Goal: Task Accomplishment & Management: Use online tool/utility

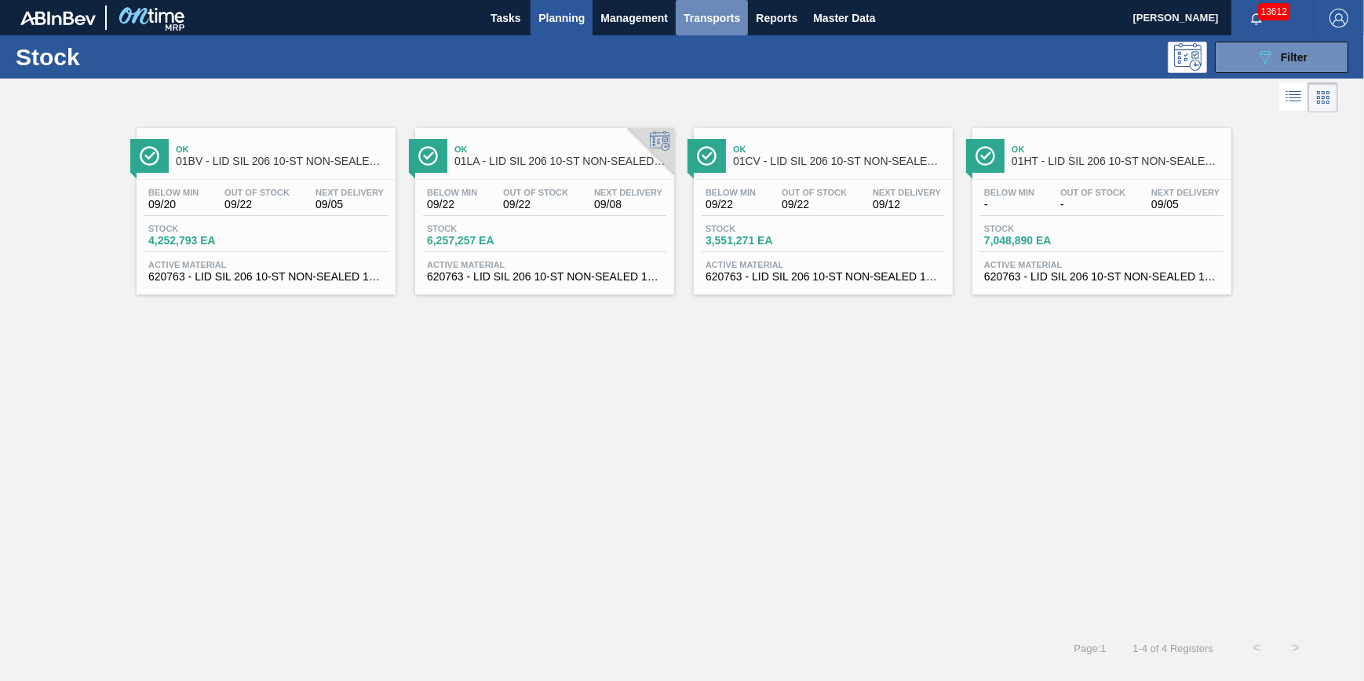
click at [718, 20] on span "Transports" at bounding box center [712, 18] width 57 height 19
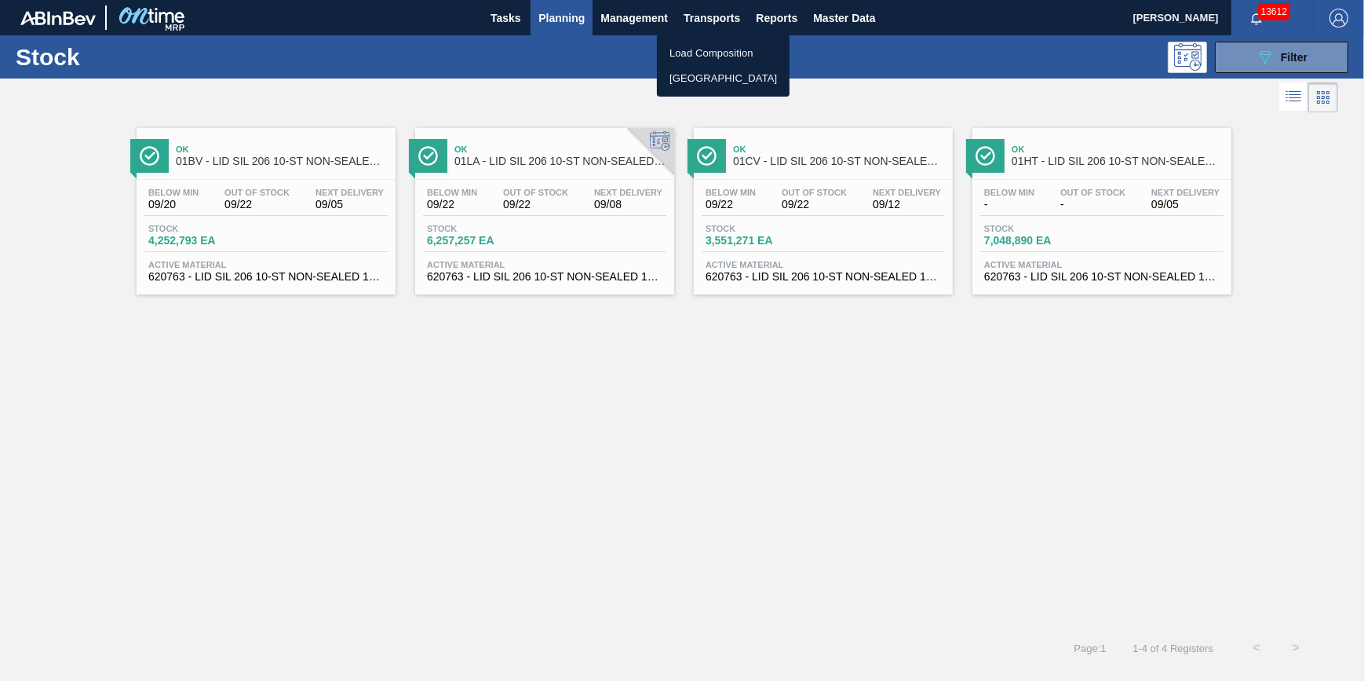
click at [1293, 57] on div at bounding box center [682, 340] width 1364 height 681
click at [1293, 57] on span "Filter" at bounding box center [1294, 57] width 27 height 13
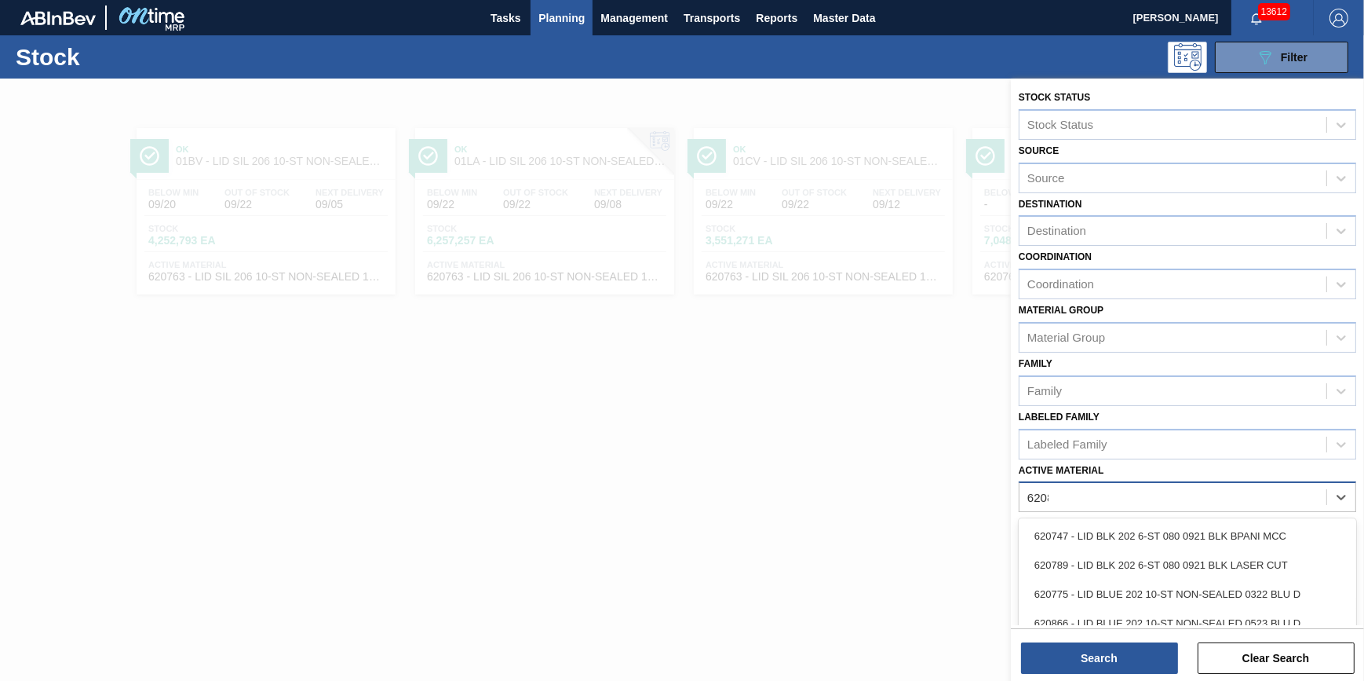
type Material "620836"
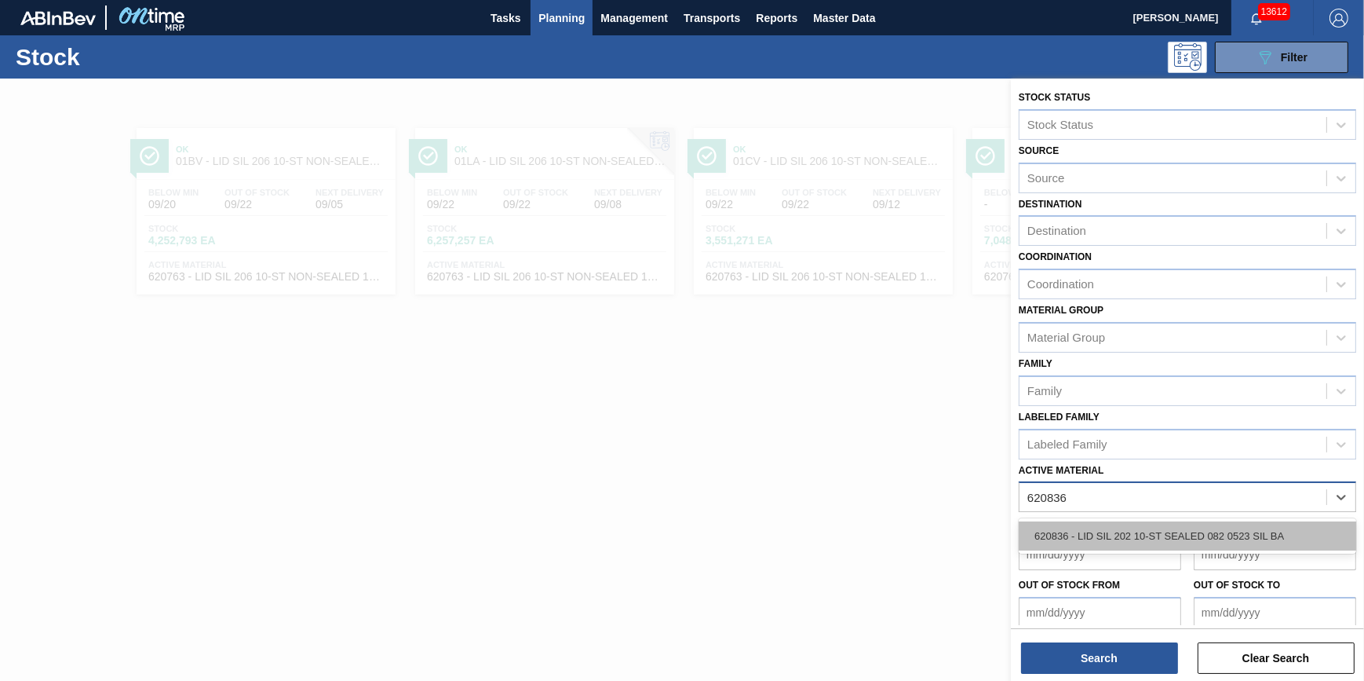
click at [1267, 524] on div "620836 - LID SIL 202 10-ST SEALED 082 0523 SIL BA" at bounding box center [1188, 535] width 338 height 29
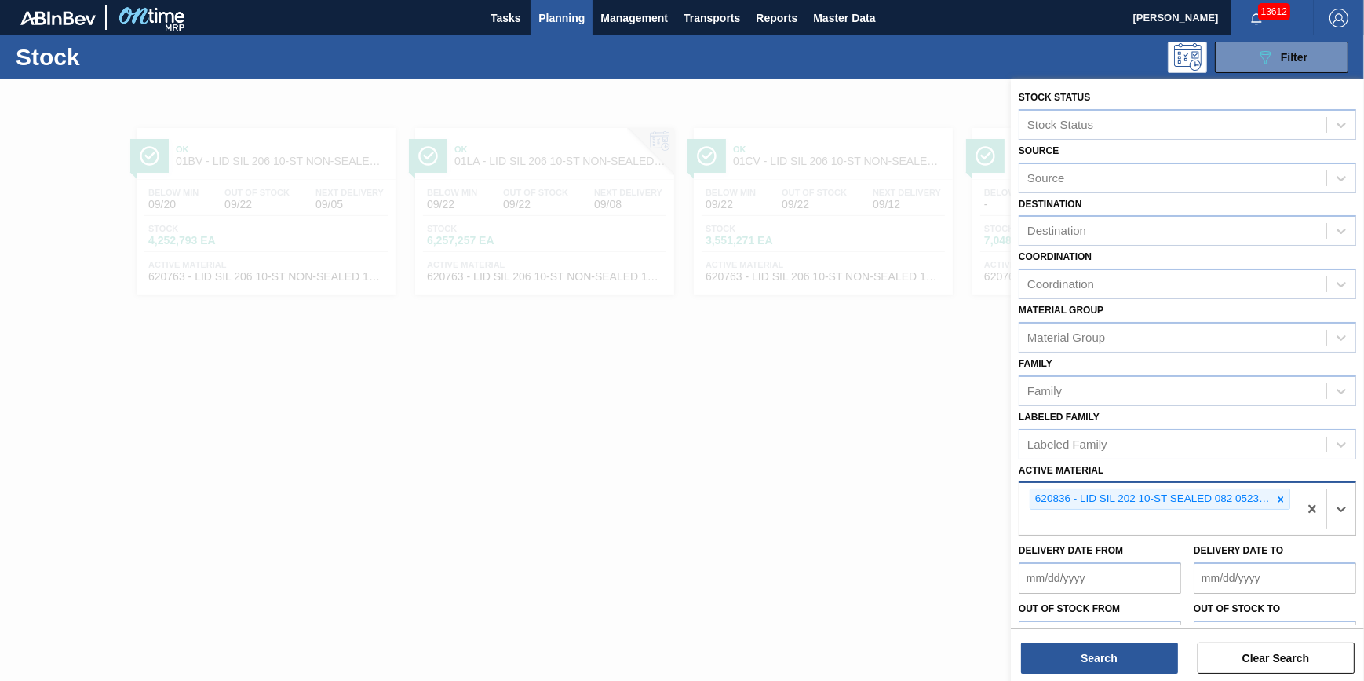
click at [1267, 524] on div "620836 - LID SIL 202 10-ST SEALED 082 0523 SIL BA" at bounding box center [1159, 509] width 279 height 52
click at [1099, 644] on button "Search" at bounding box center [1099, 657] width 157 height 31
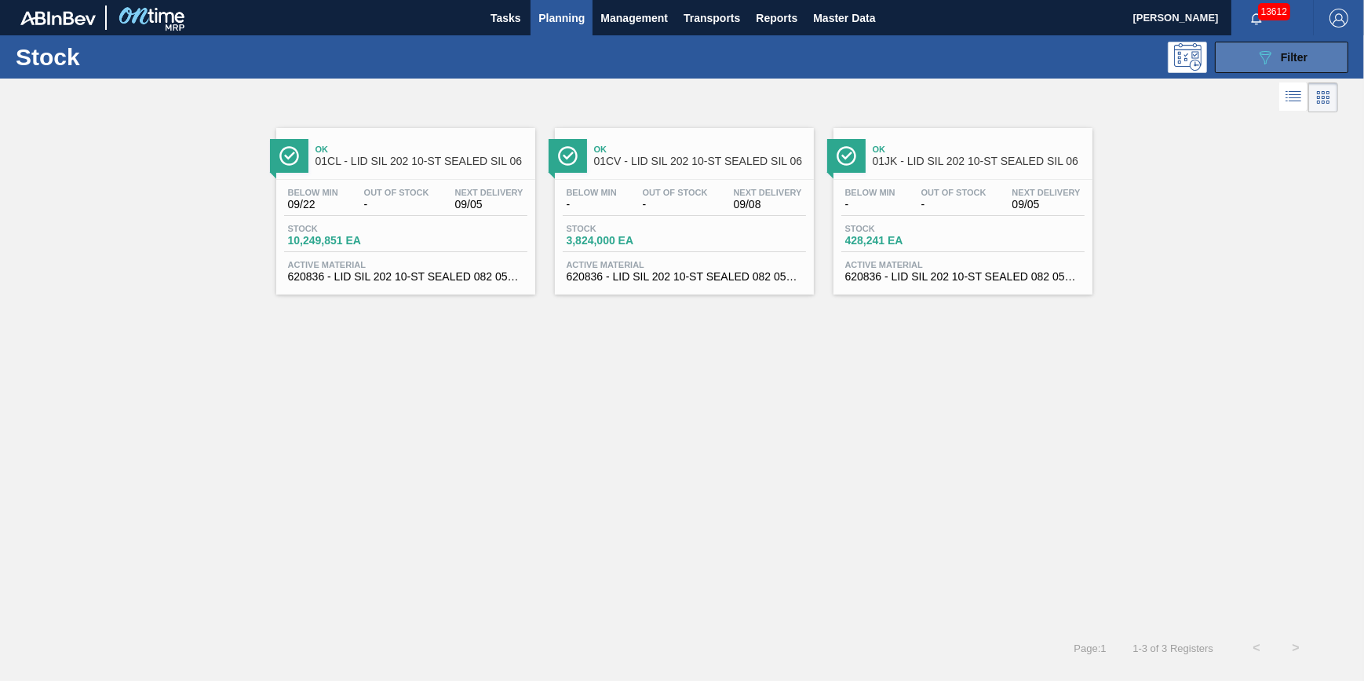
click at [1268, 68] on button "089F7B8B-B2A5-4AFE-B5C0-19BA573D28AC Filter" at bounding box center [1281, 57] width 133 height 31
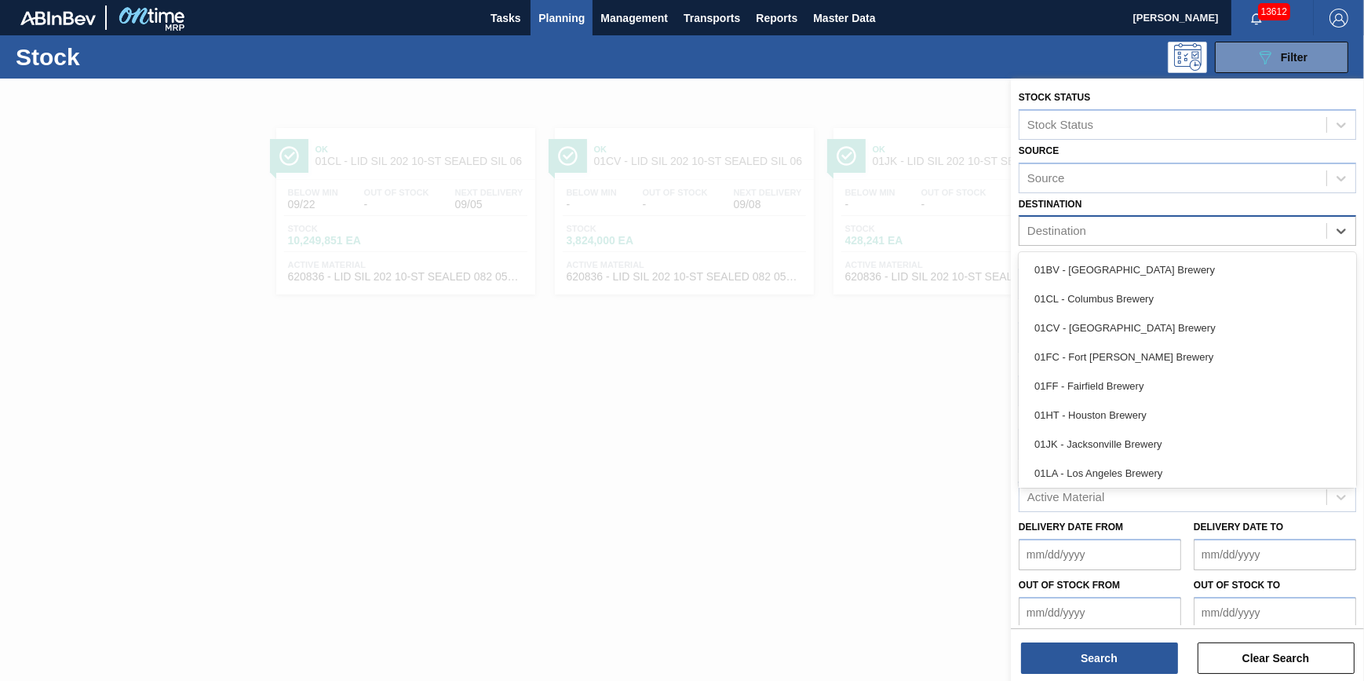
click at [1119, 221] on div "Destination" at bounding box center [1173, 231] width 307 height 23
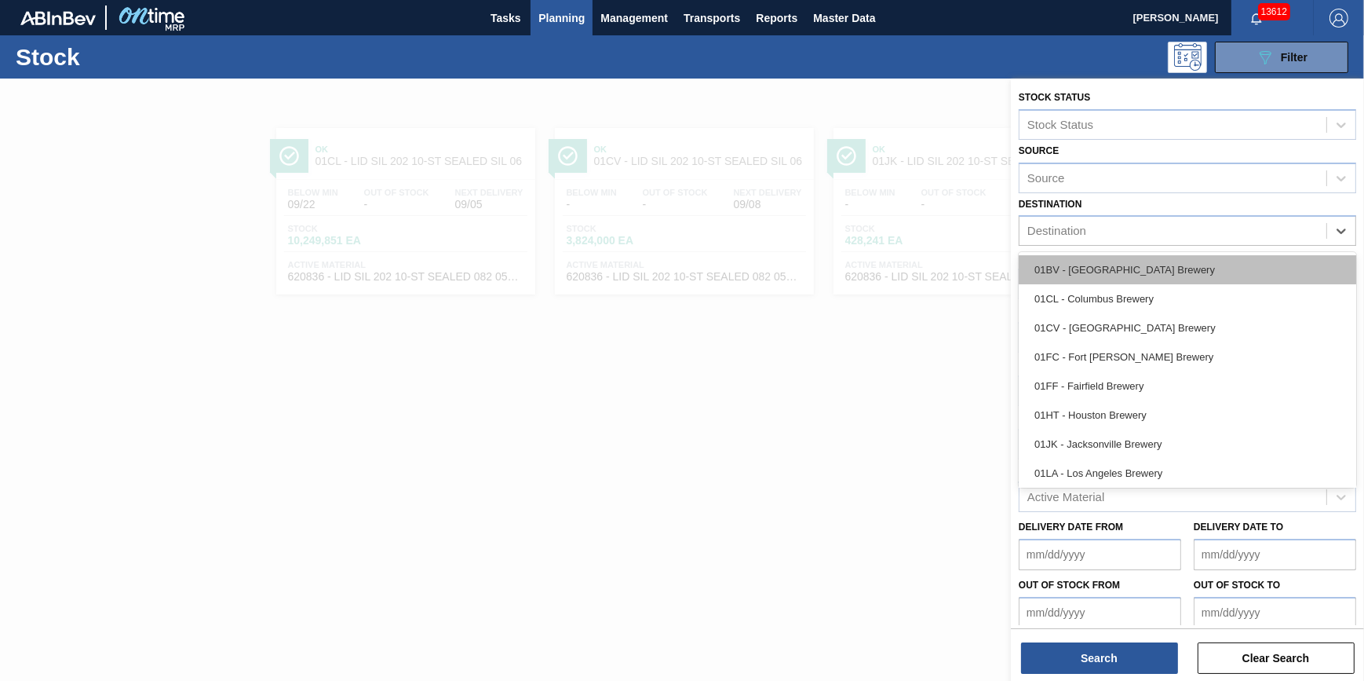
click at [1121, 261] on div "01BV - [GEOGRAPHIC_DATA] Brewery" at bounding box center [1188, 269] width 338 height 29
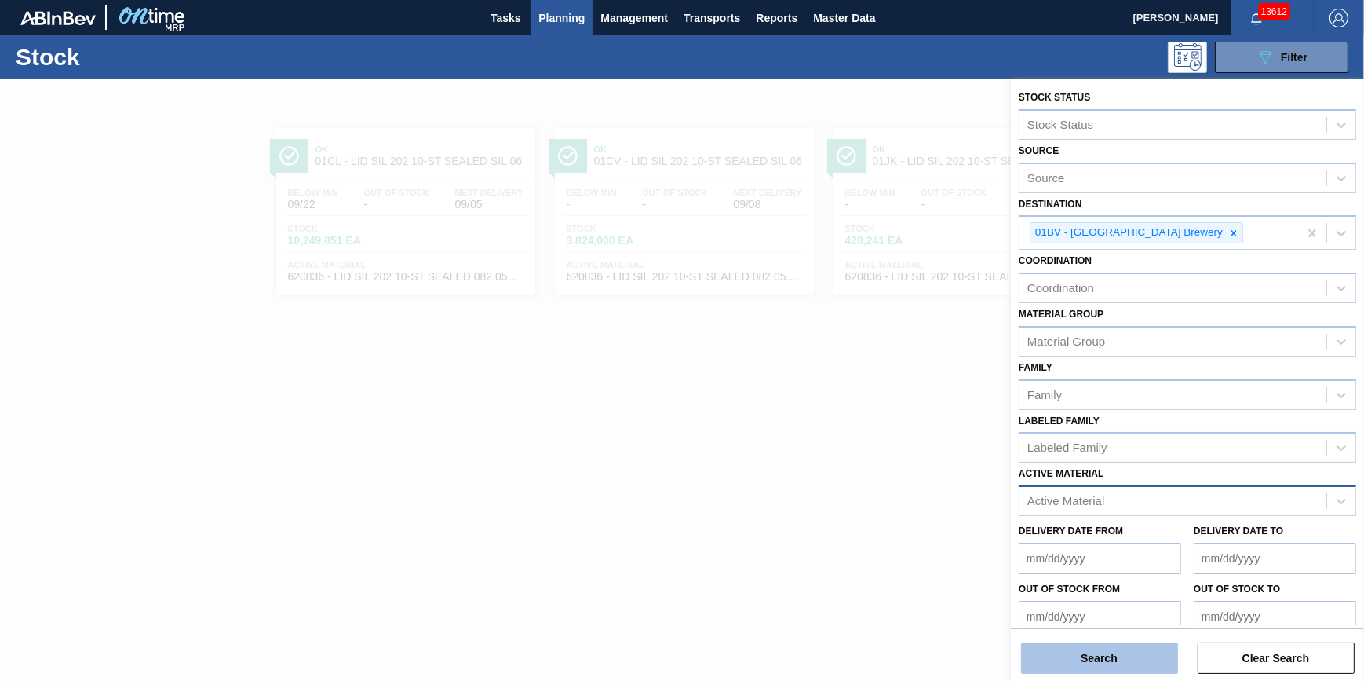
click at [1071, 664] on button "Search" at bounding box center [1099, 657] width 157 height 31
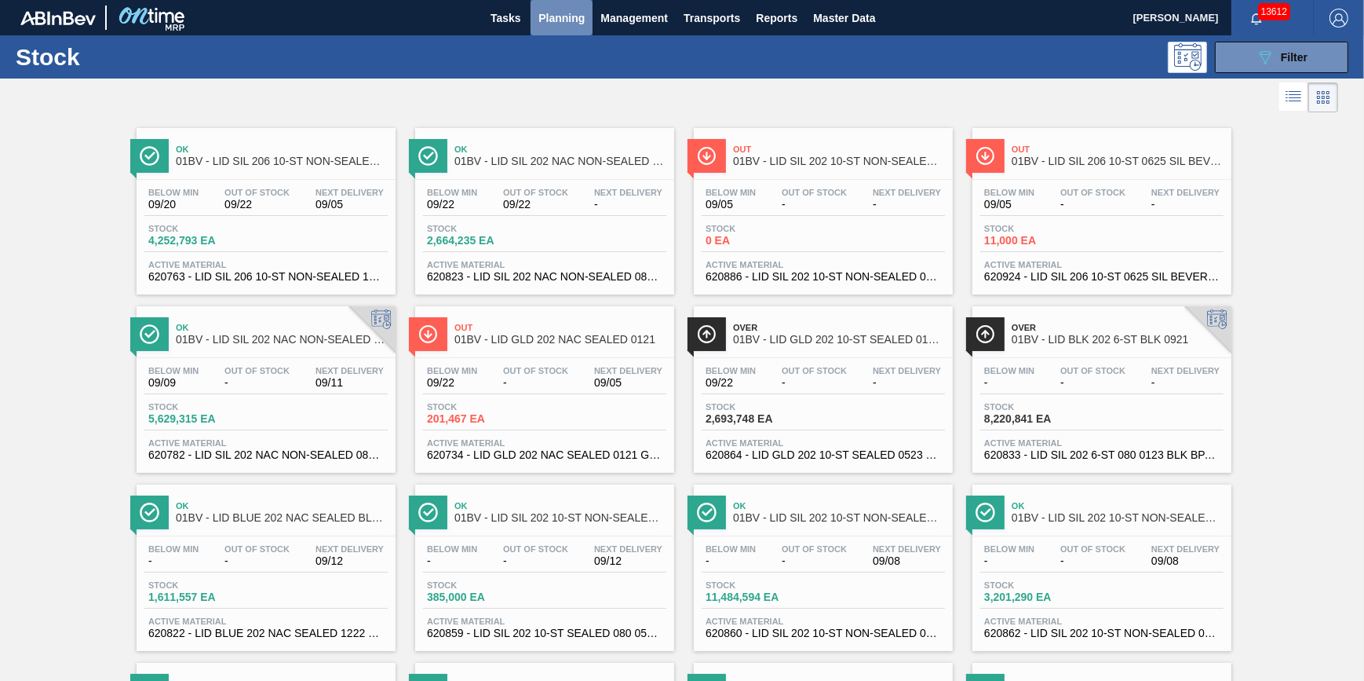
click at [575, 24] on span "Planning" at bounding box center [561, 18] width 46 height 19
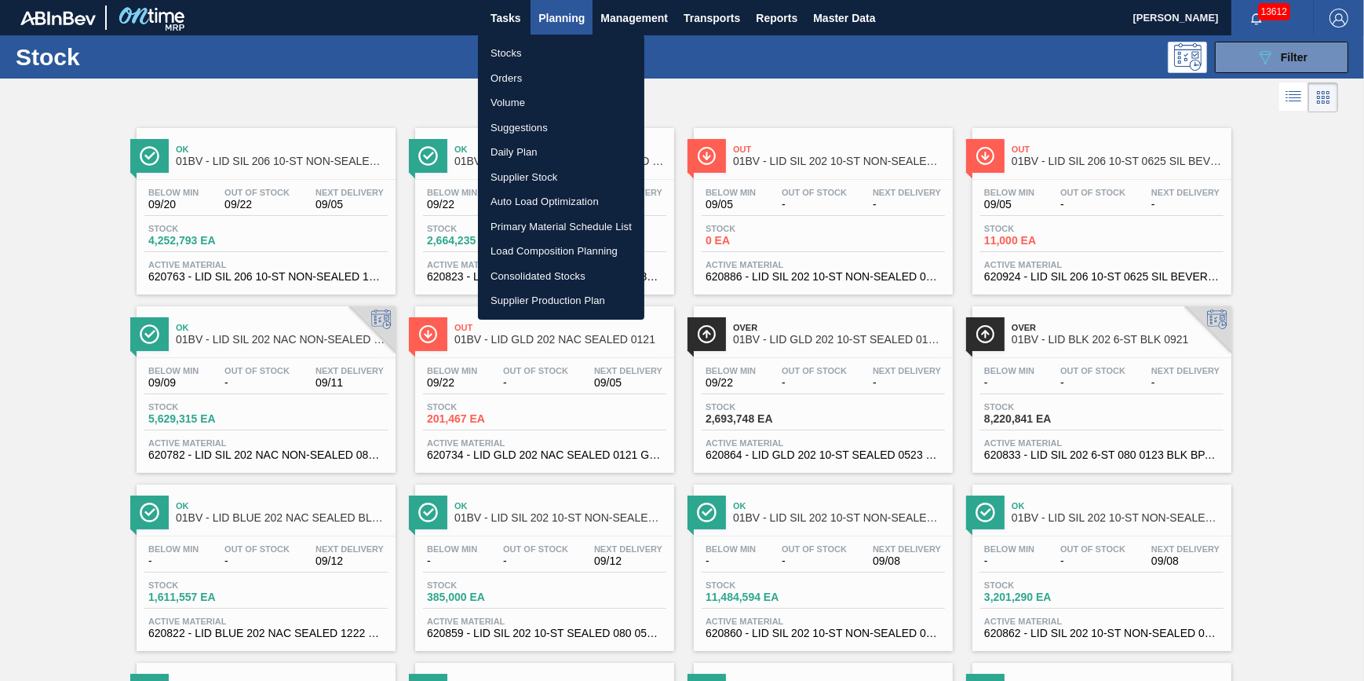
click at [573, 56] on li "Stocks" at bounding box center [561, 53] width 166 height 25
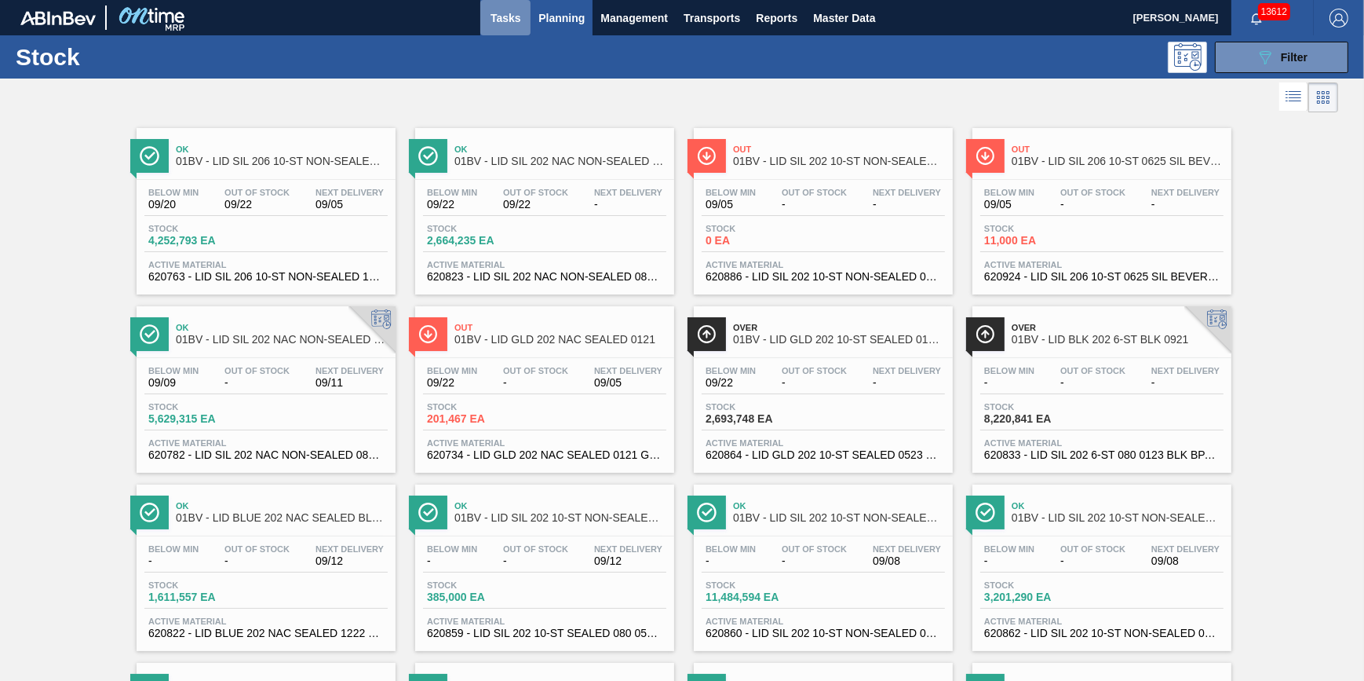
click at [509, 31] on button "Tasks" at bounding box center [505, 17] width 50 height 35
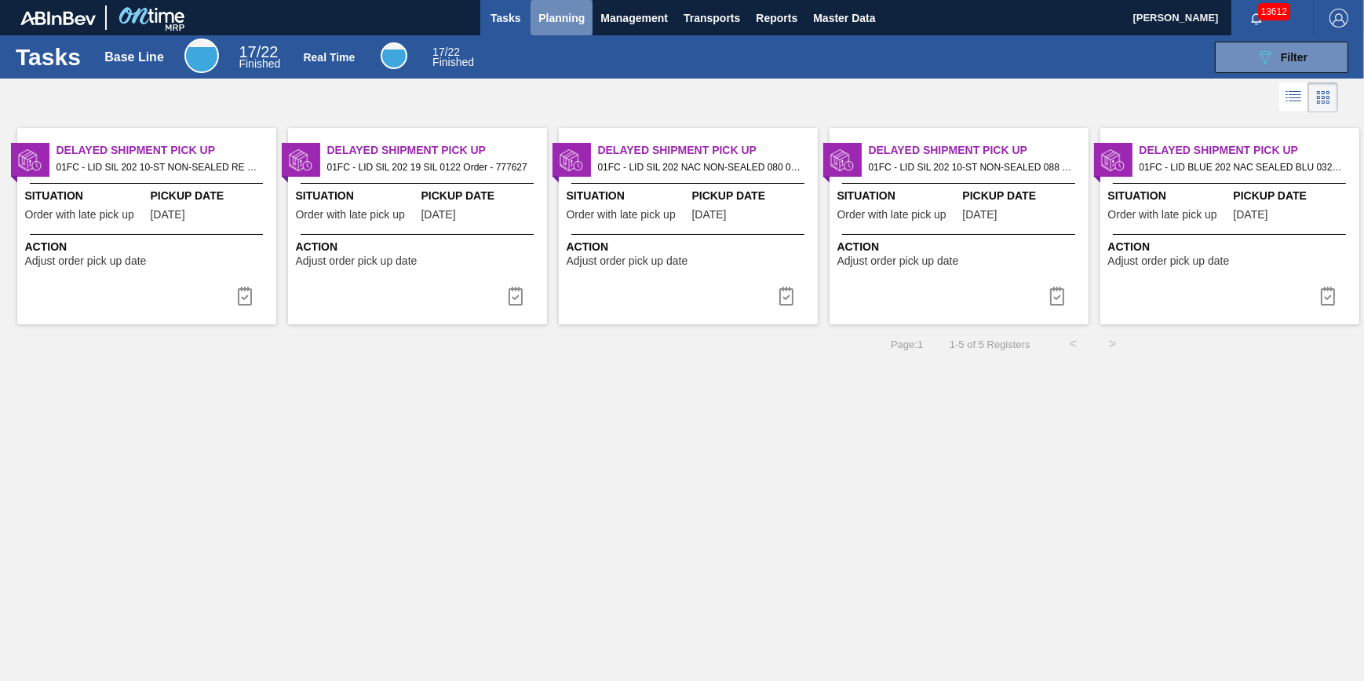
click at [553, 26] on span "Planning" at bounding box center [561, 18] width 46 height 19
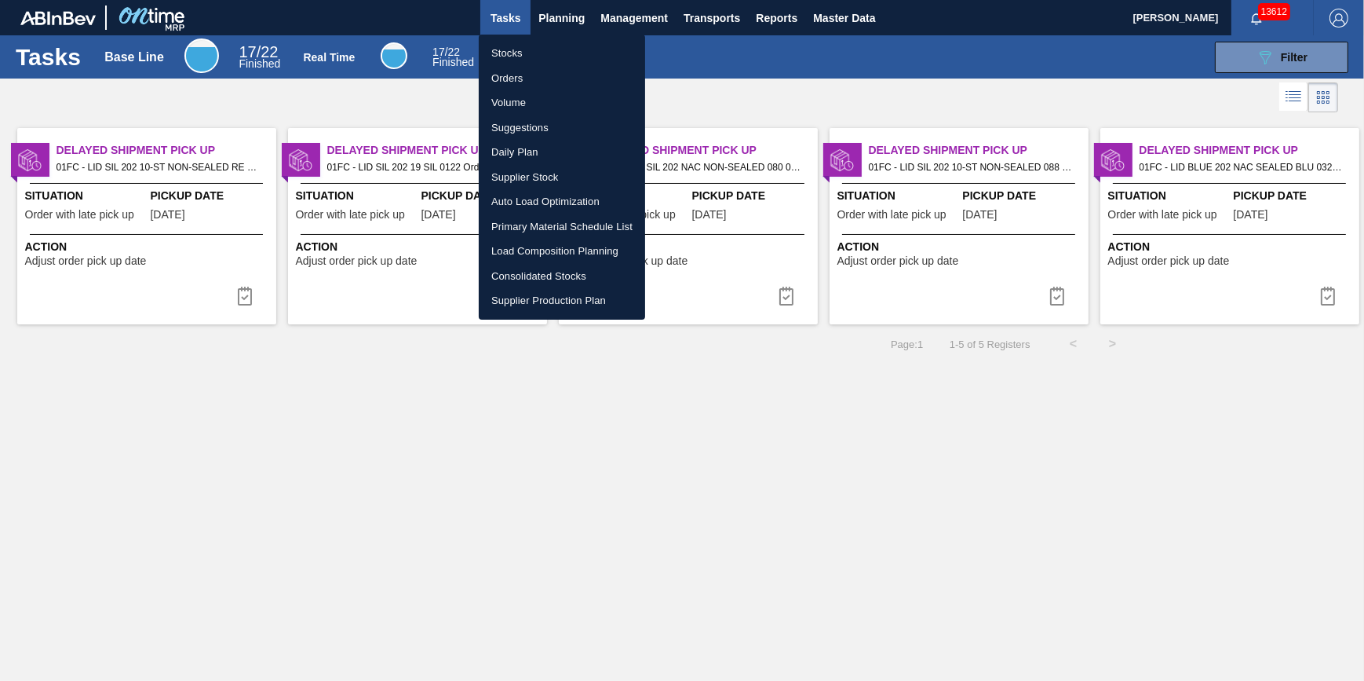
click at [553, 52] on li "Stocks" at bounding box center [562, 53] width 166 height 25
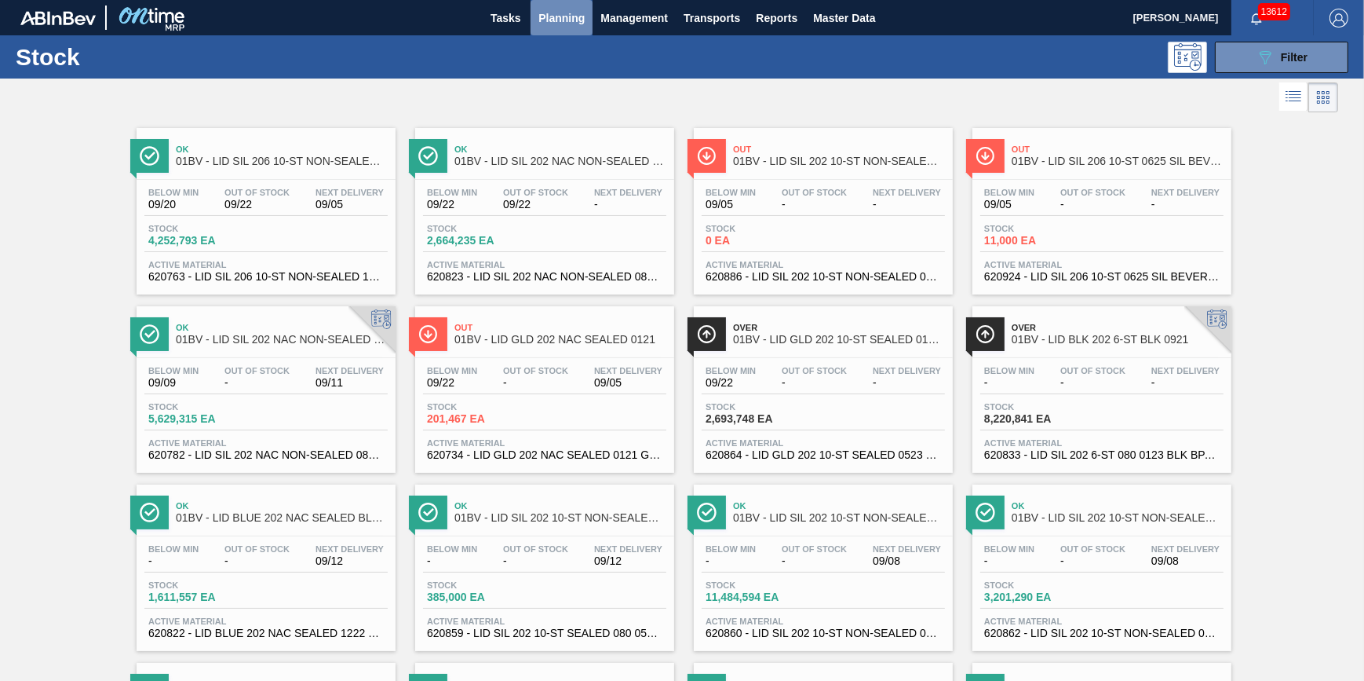
click at [555, 30] on button "Planning" at bounding box center [562, 17] width 62 height 35
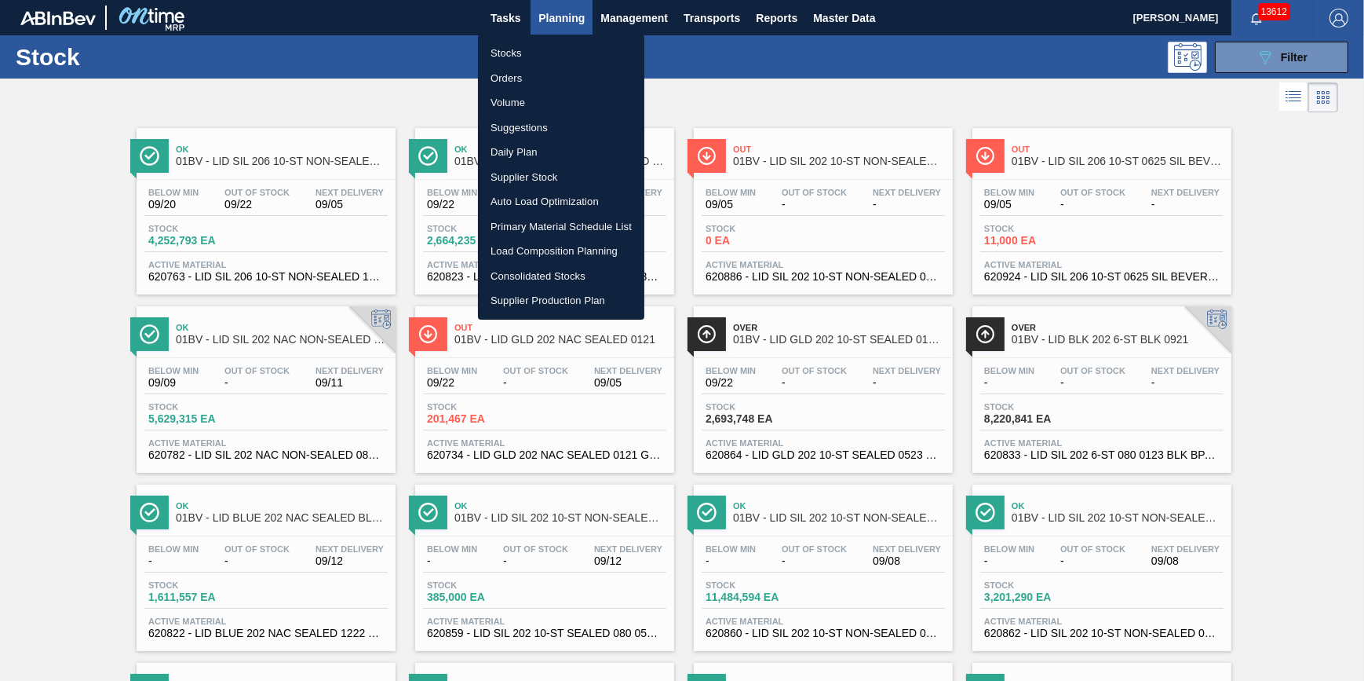
click at [538, 57] on li "Stocks" at bounding box center [561, 53] width 166 height 25
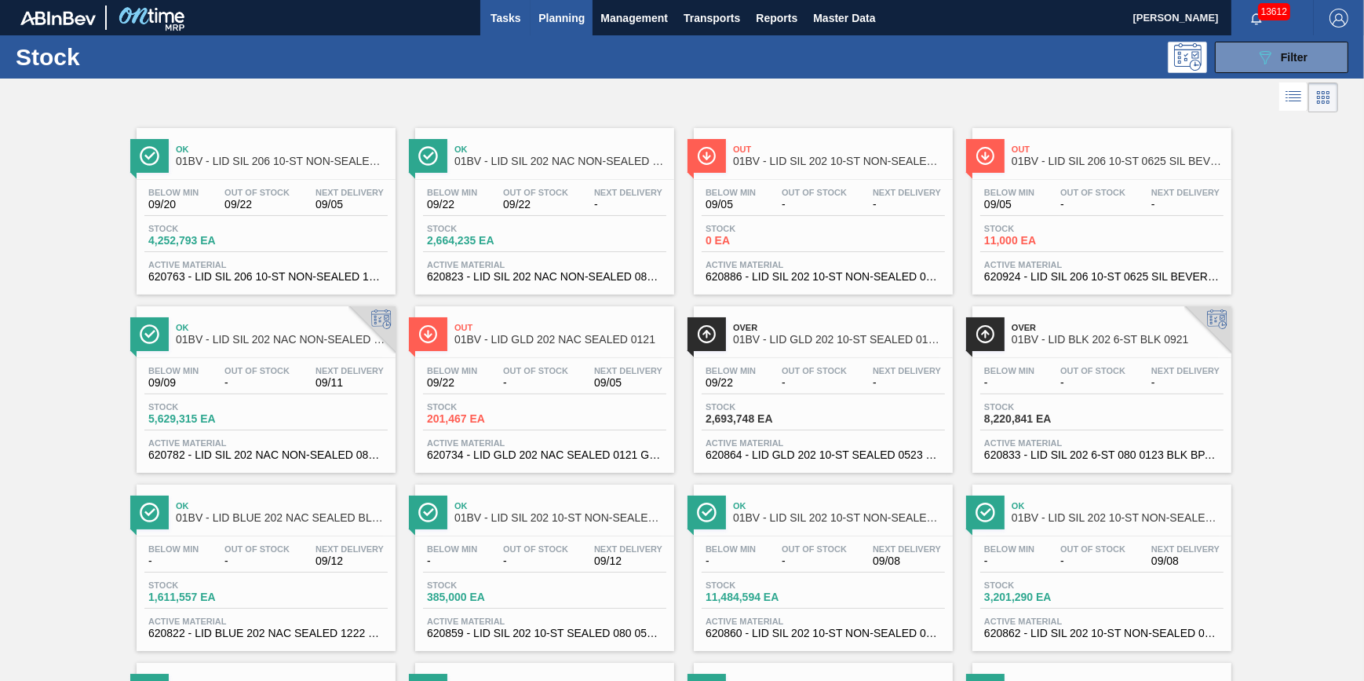
click at [514, 26] on span "Tasks" at bounding box center [505, 18] width 35 height 19
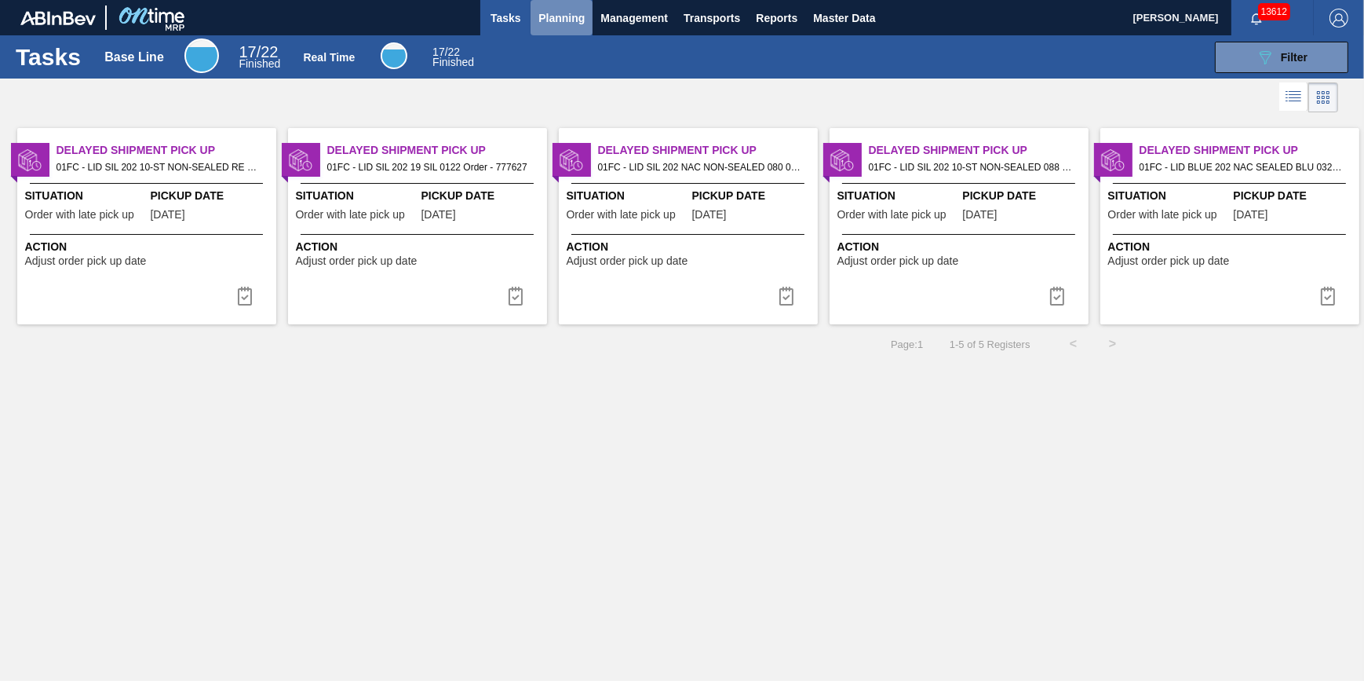
click at [557, 33] on button "Planning" at bounding box center [562, 17] width 62 height 35
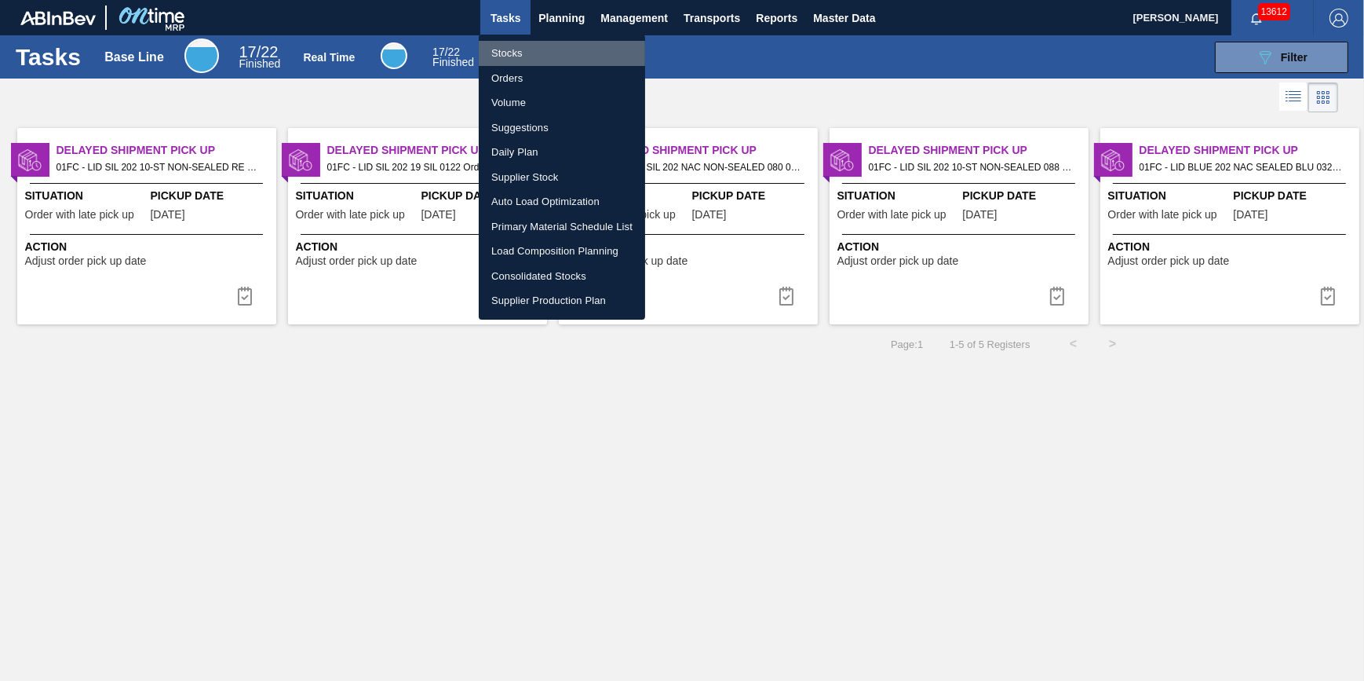
click at [528, 58] on li "Stocks" at bounding box center [562, 53] width 166 height 25
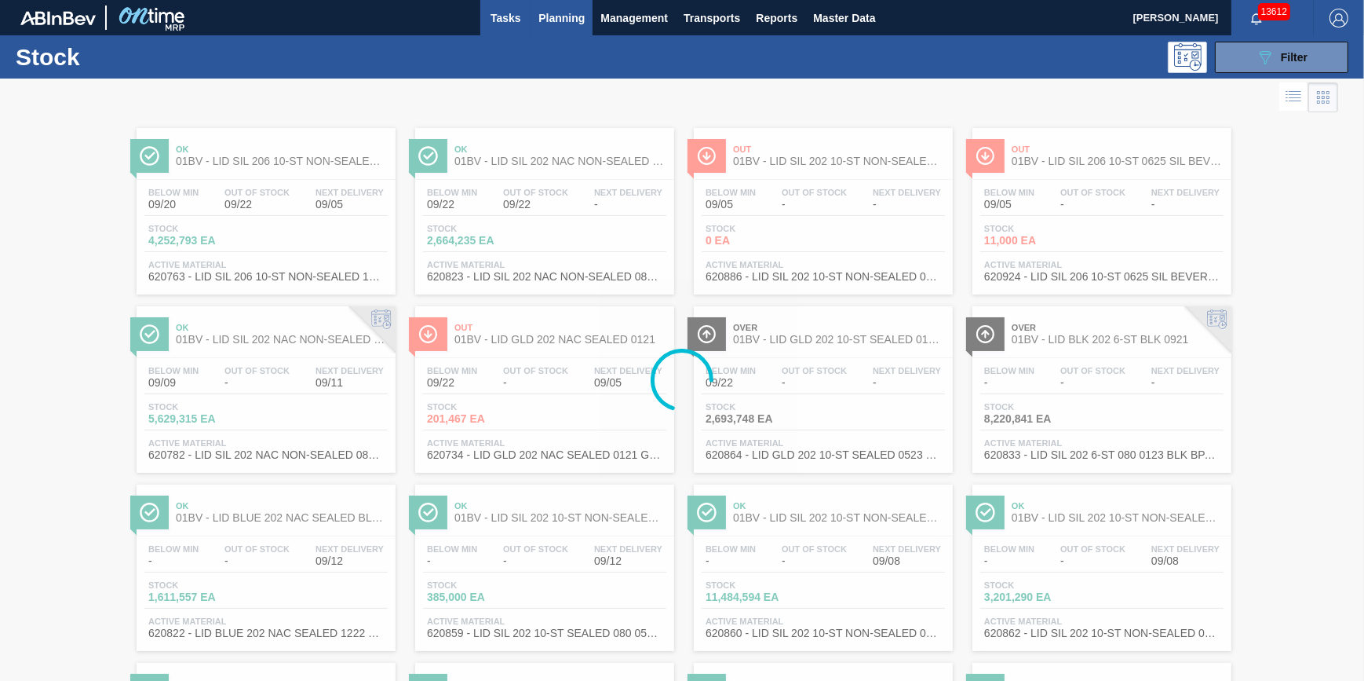
click at [513, 23] on span "Tasks" at bounding box center [505, 18] width 35 height 19
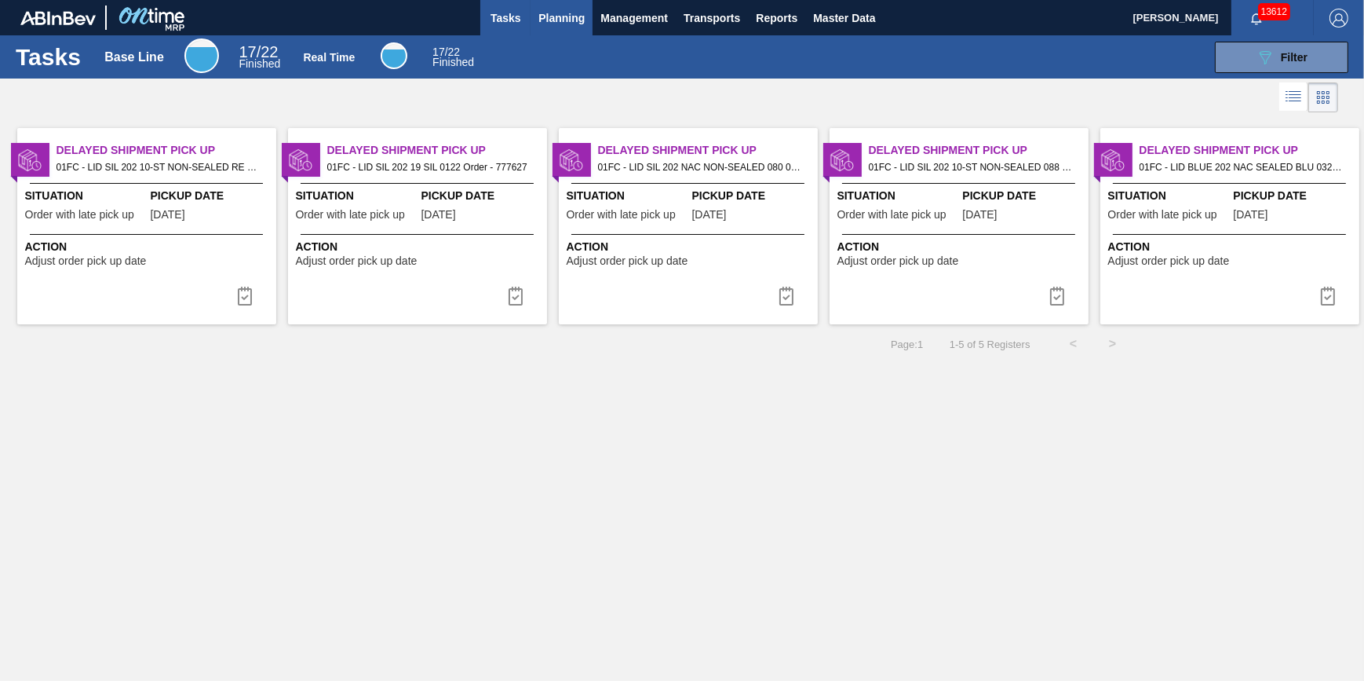
click at [566, 33] on button "Planning" at bounding box center [562, 17] width 62 height 35
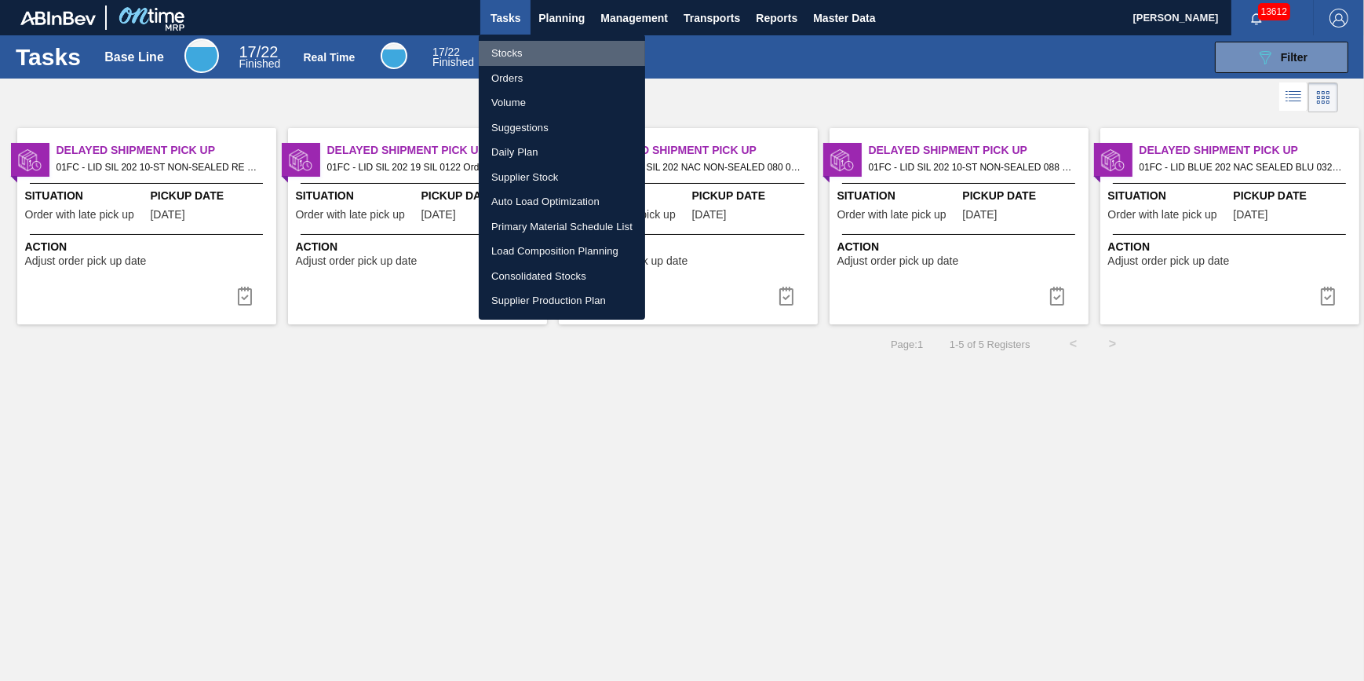
click at [532, 46] on li "Stocks" at bounding box center [562, 53] width 166 height 25
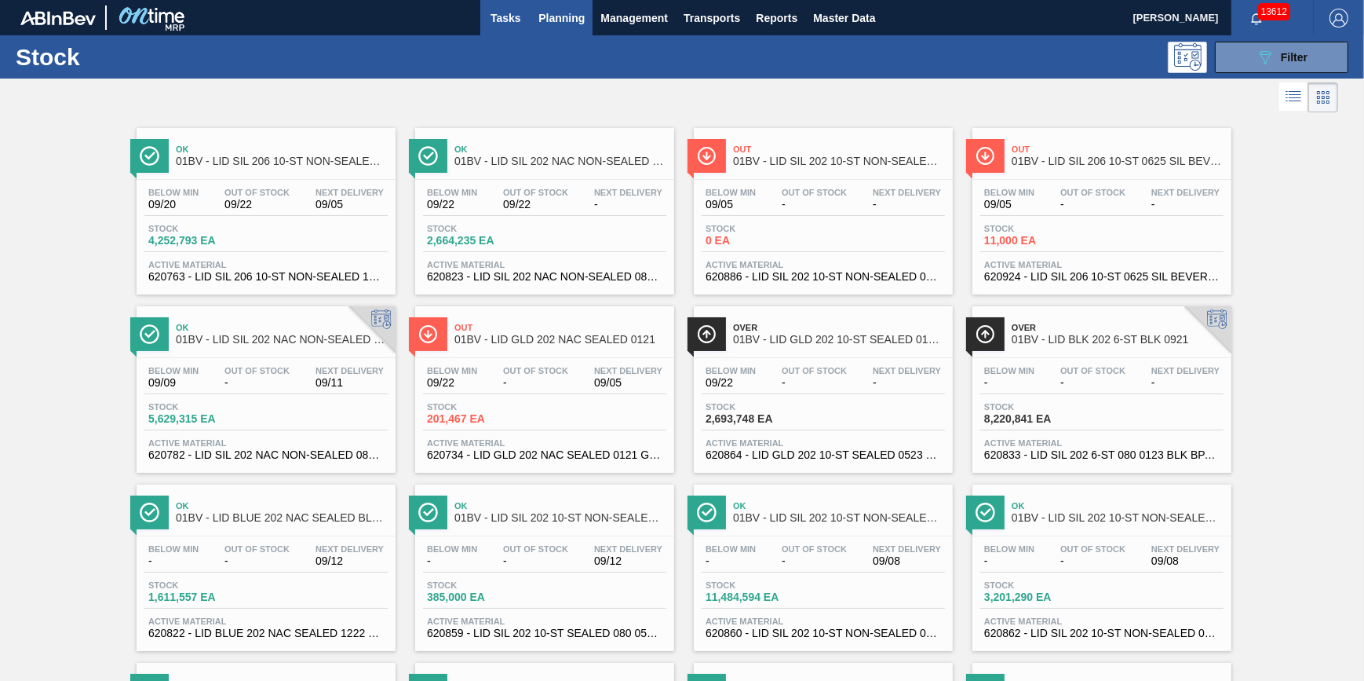
click at [514, 10] on span "Tasks" at bounding box center [505, 18] width 35 height 19
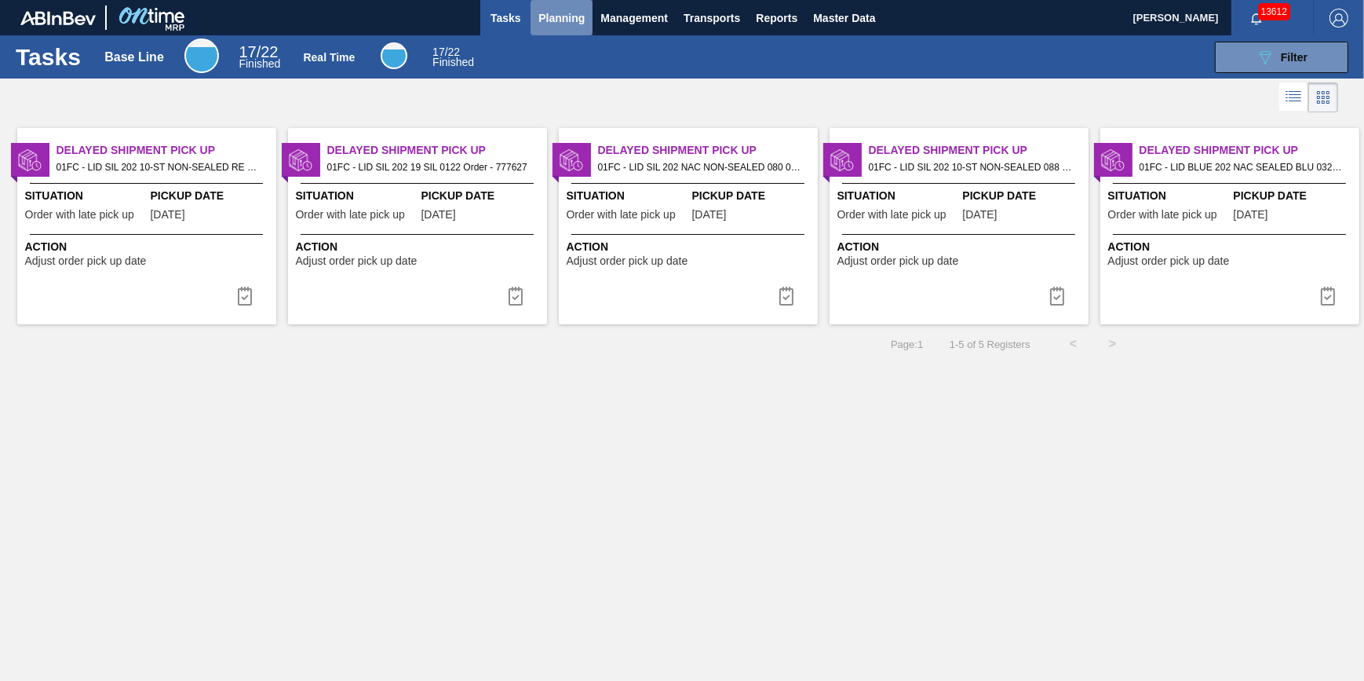
click at [565, 21] on span "Planning" at bounding box center [561, 18] width 46 height 19
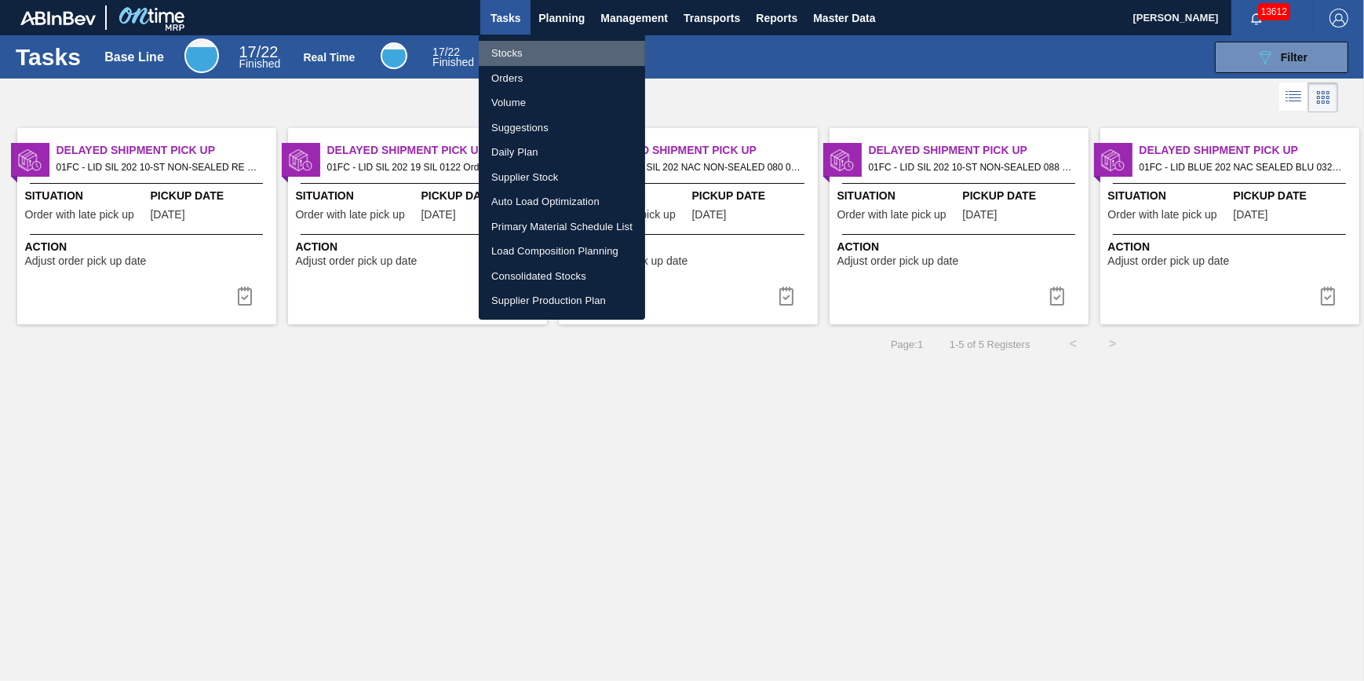
click at [553, 63] on li "Stocks" at bounding box center [562, 53] width 166 height 25
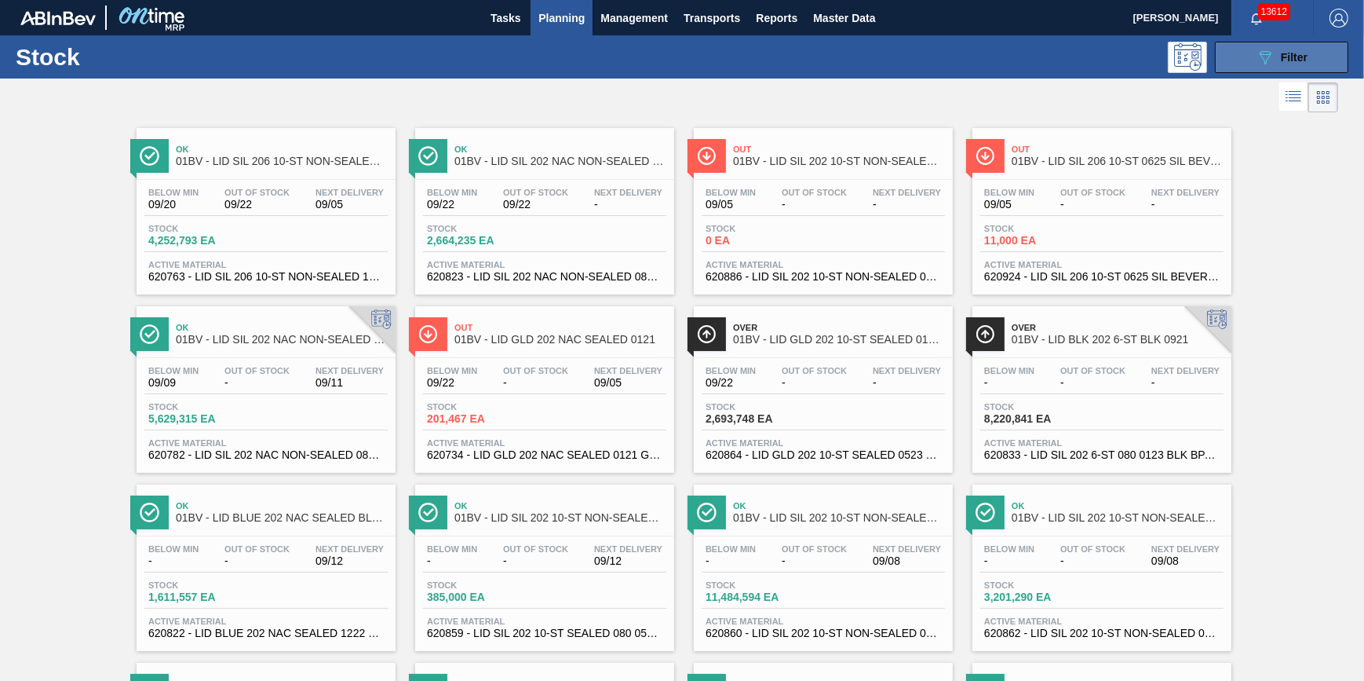
click at [1261, 65] on icon "089F7B8B-B2A5-4AFE-B5C0-19BA573D28AC" at bounding box center [1265, 57] width 19 height 19
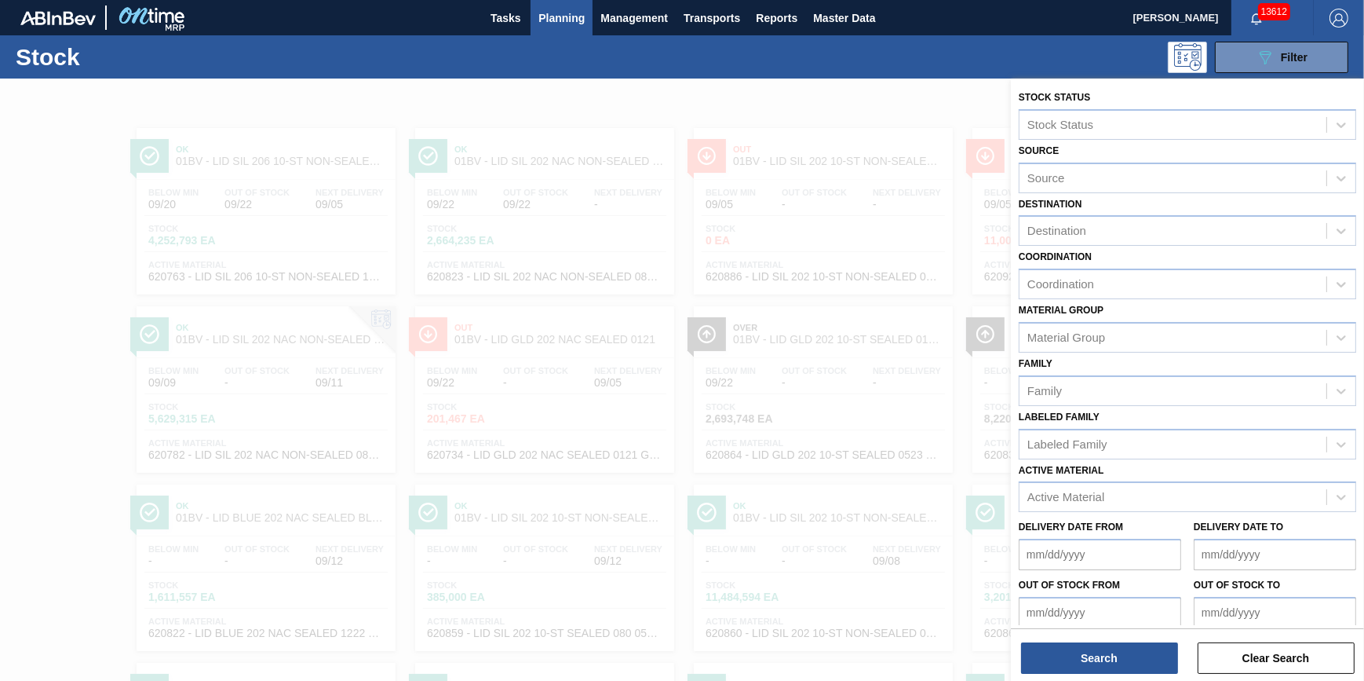
click at [837, 48] on div "089F7B8B-B2A5-4AFE-B5C0-19BA573D28AC Filter" at bounding box center [801, 57] width 1110 height 31
click at [1090, 669] on button "Search" at bounding box center [1099, 657] width 157 height 31
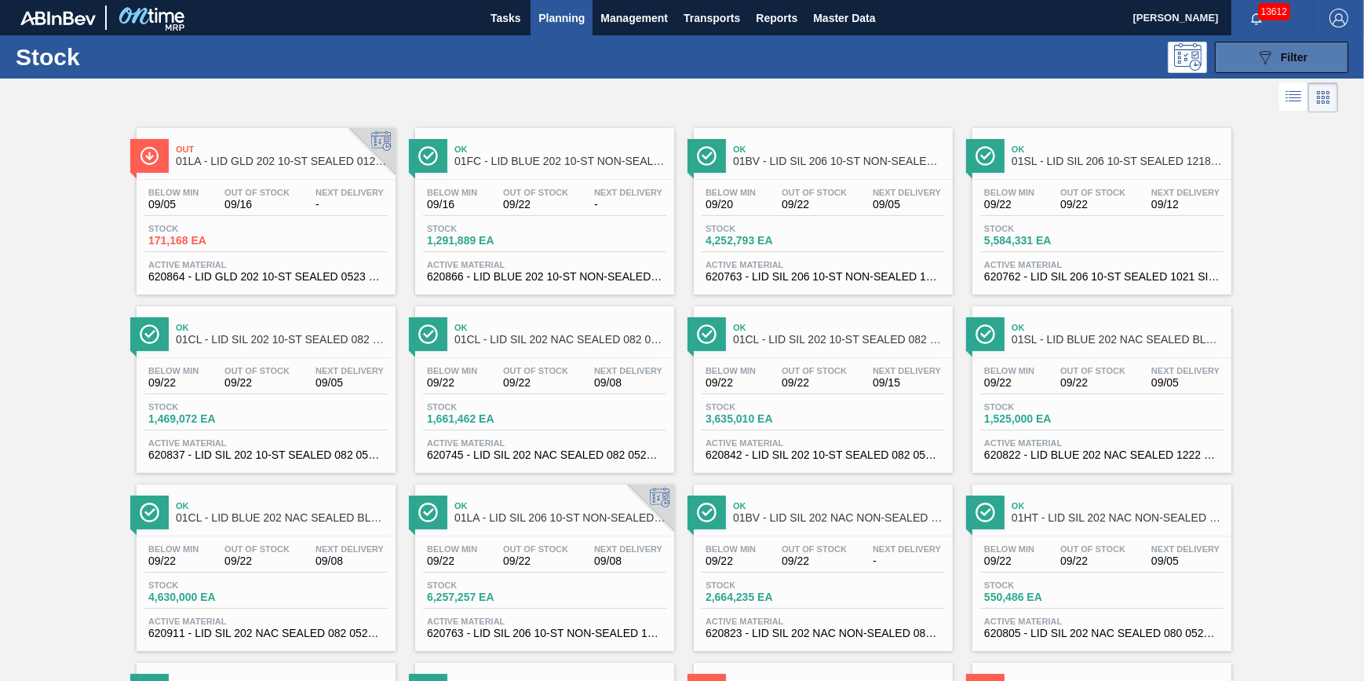
click at [1253, 62] on button "089F7B8B-B2A5-4AFE-B5C0-19BA573D28AC Filter" at bounding box center [1281, 57] width 133 height 31
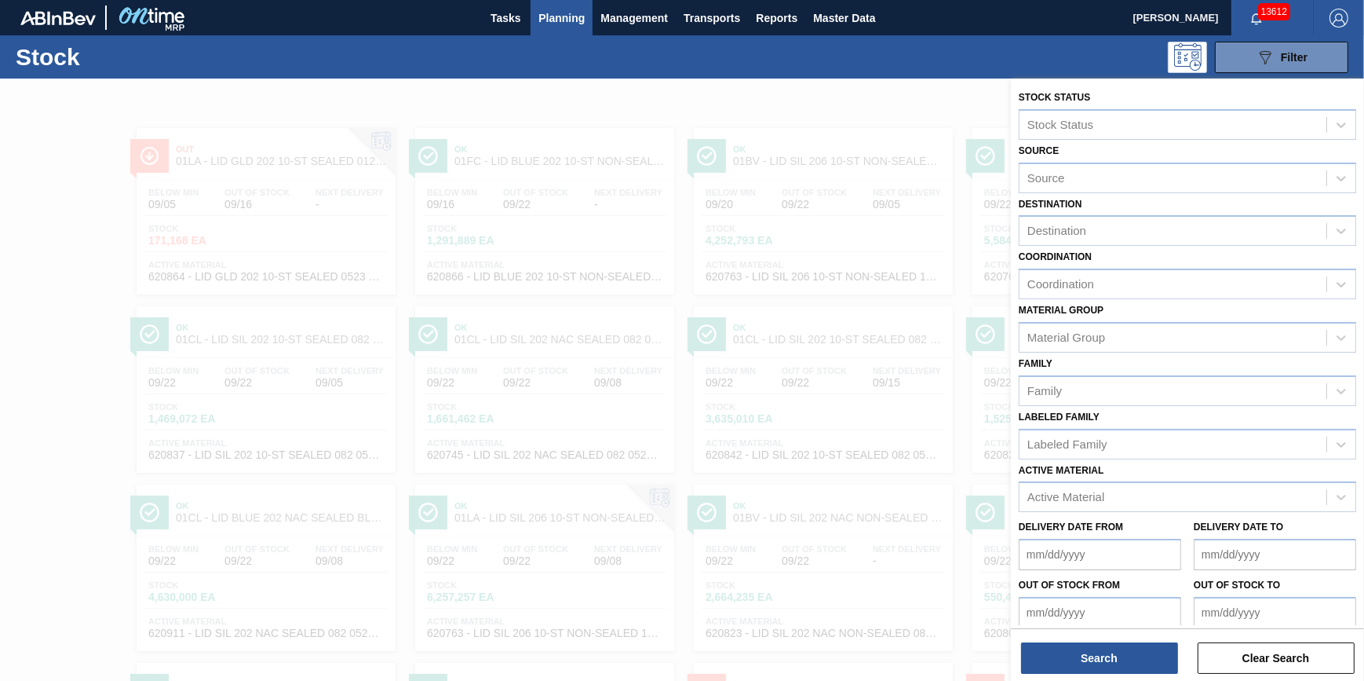
click at [840, 59] on div "089F7B8B-B2A5-4AFE-B5C0-19BA573D28AC Filter" at bounding box center [801, 57] width 1110 height 31
click at [823, 78] on div at bounding box center [682, 418] width 1364 height 681
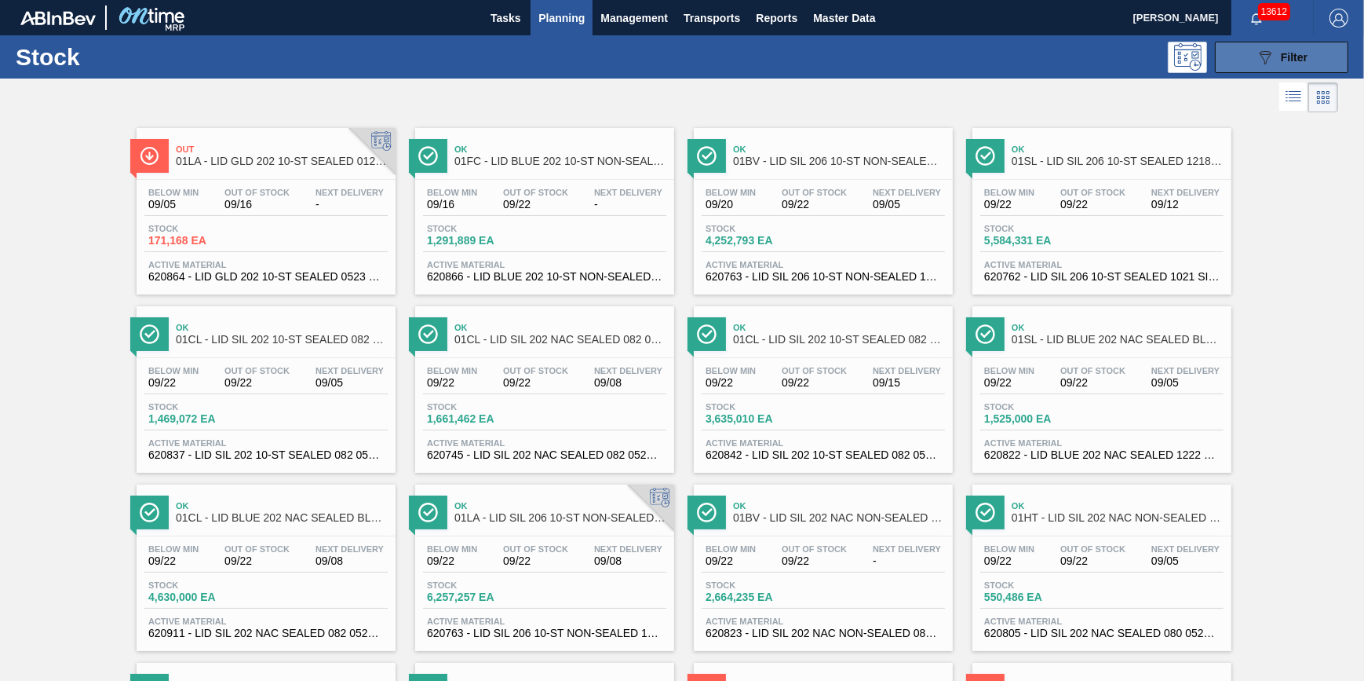
click at [1265, 62] on icon "089F7B8B-B2A5-4AFE-B5C0-19BA573D28AC" at bounding box center [1265, 57] width 19 height 19
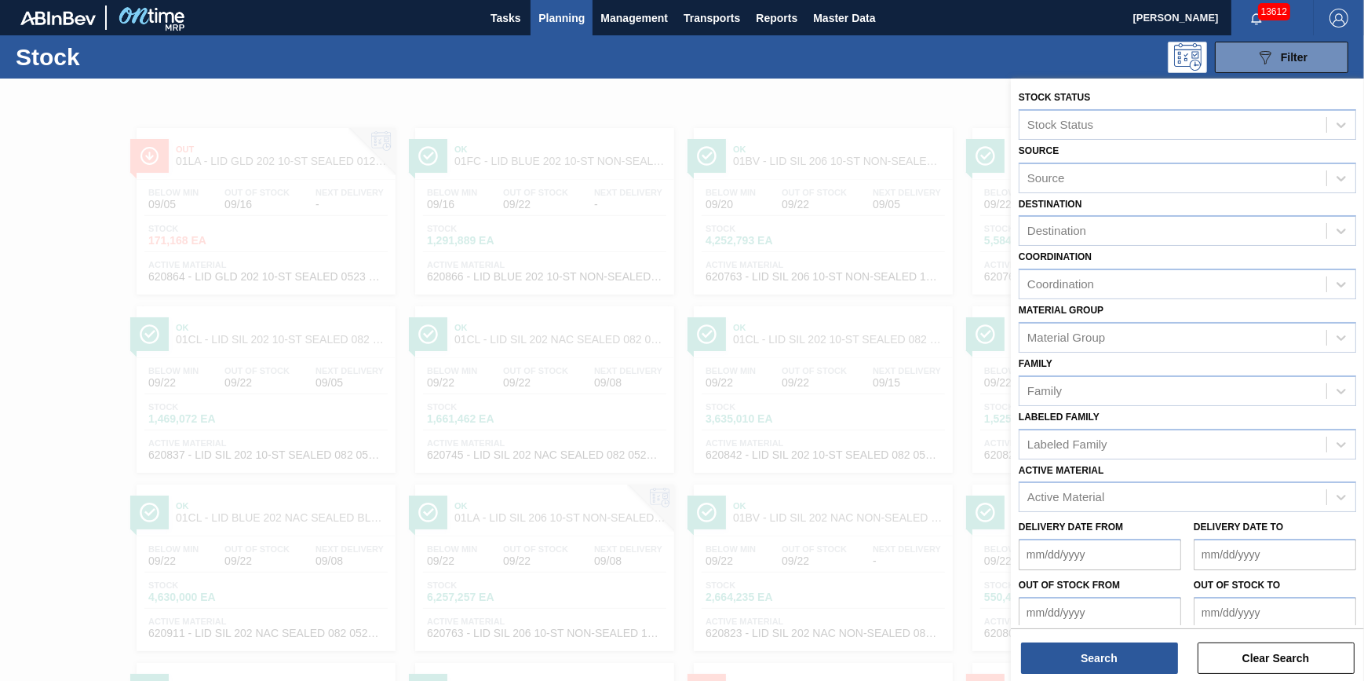
click at [838, 66] on div "089F7B8B-B2A5-4AFE-B5C0-19BA573D28AC Filter" at bounding box center [801, 57] width 1110 height 31
click at [725, 56] on div "089F7B8B-B2A5-4AFE-B5C0-19BA573D28AC Filter" at bounding box center [801, 57] width 1110 height 31
click at [940, 97] on div at bounding box center [682, 418] width 1364 height 681
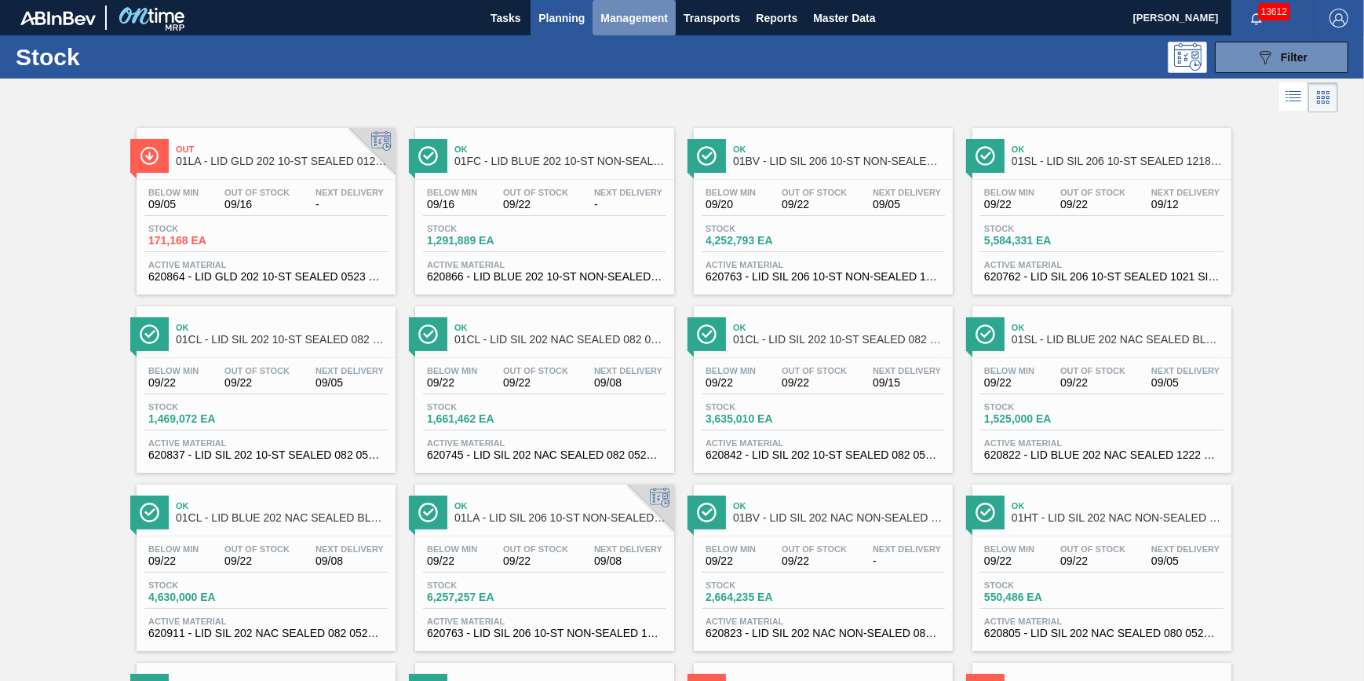
click at [642, 21] on span "Management" at bounding box center [634, 18] width 68 height 19
click at [502, 28] on div at bounding box center [682, 340] width 1364 height 681
click at [498, 17] on span "Tasks" at bounding box center [505, 18] width 35 height 19
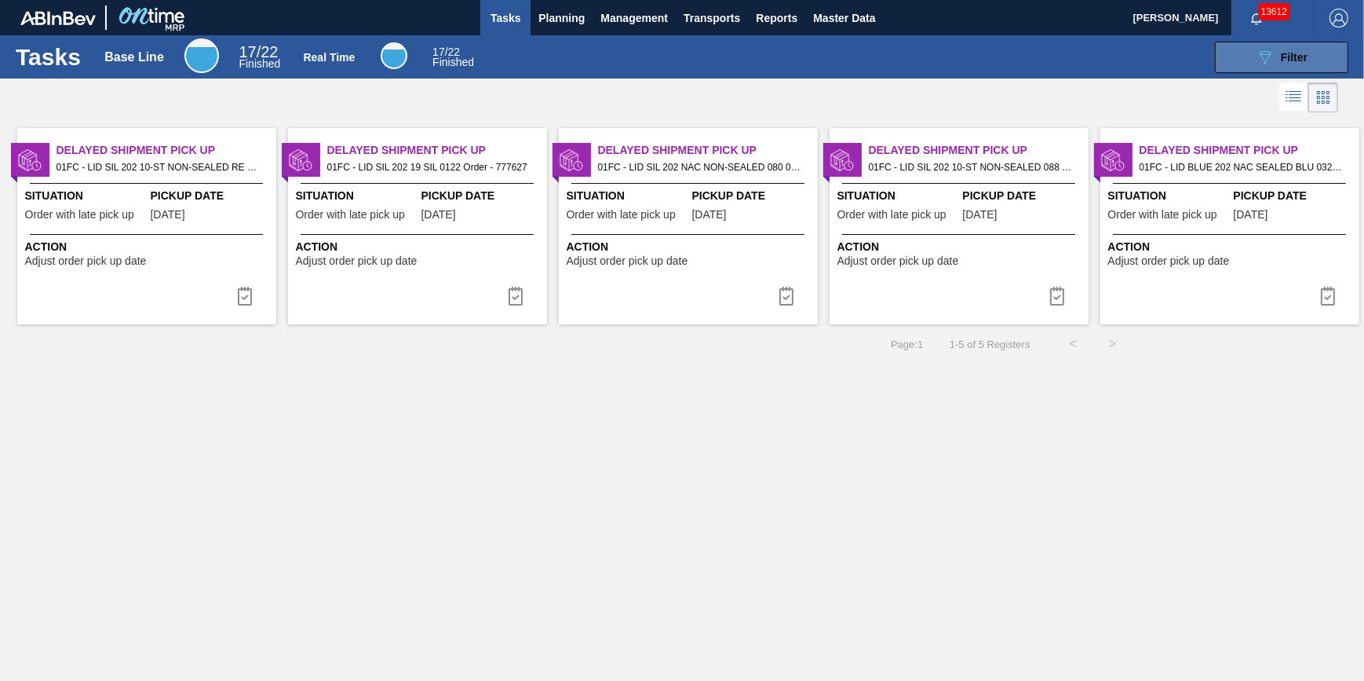
click at [1283, 60] on span "Filter" at bounding box center [1294, 57] width 27 height 13
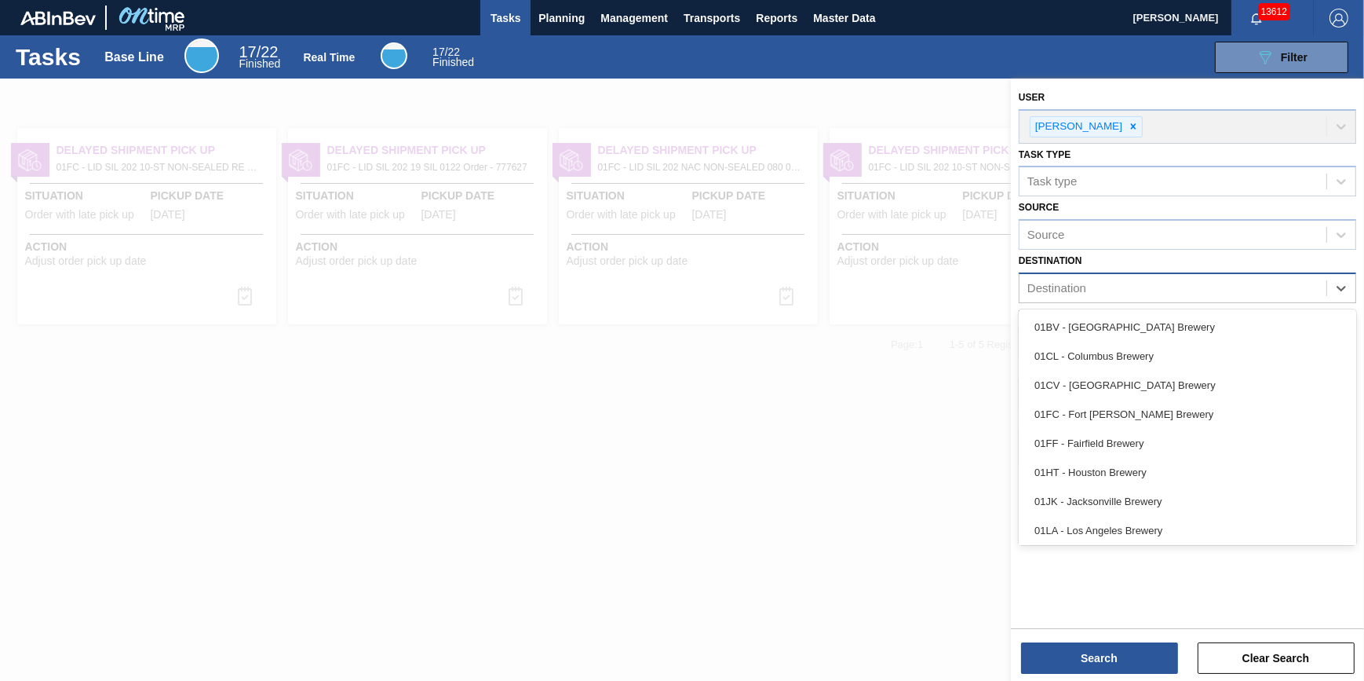
click at [1122, 297] on div "Destination" at bounding box center [1173, 288] width 307 height 23
click at [709, 470] on div at bounding box center [682, 418] width 1364 height 681
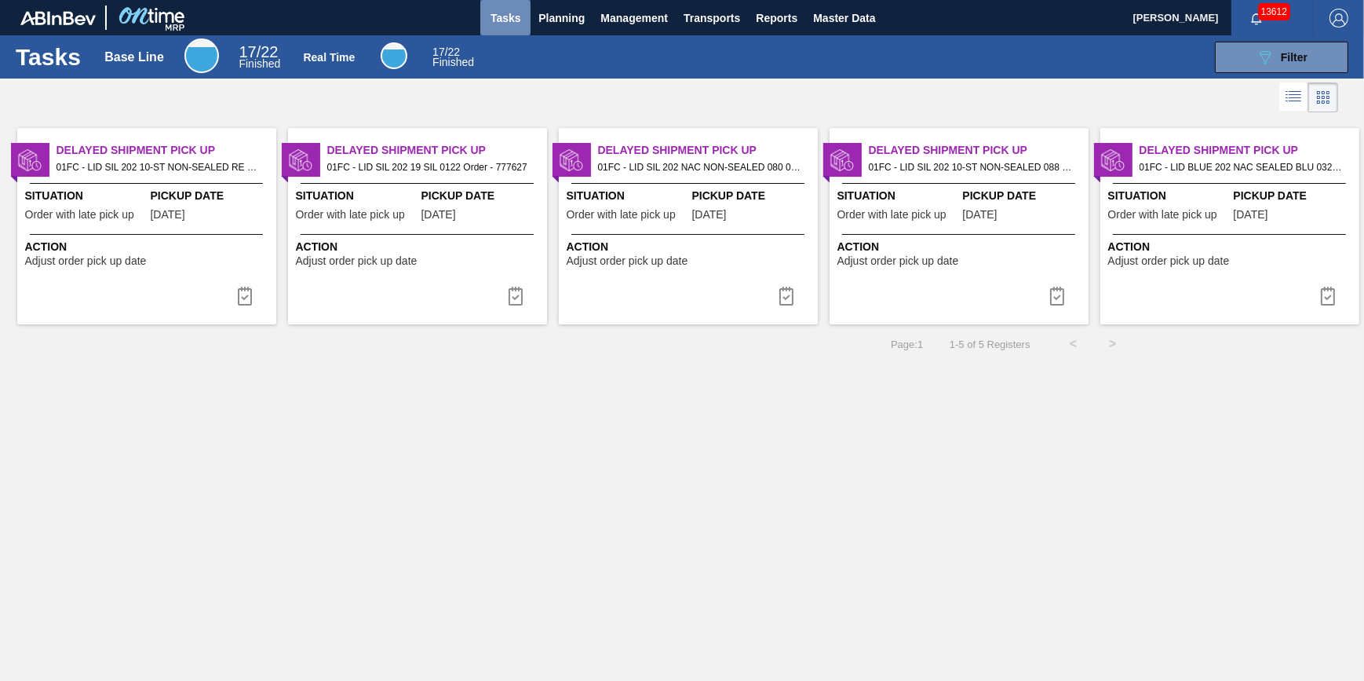
click at [507, 9] on span "Tasks" at bounding box center [505, 18] width 35 height 19
click at [556, 24] on span "Planning" at bounding box center [561, 18] width 46 height 19
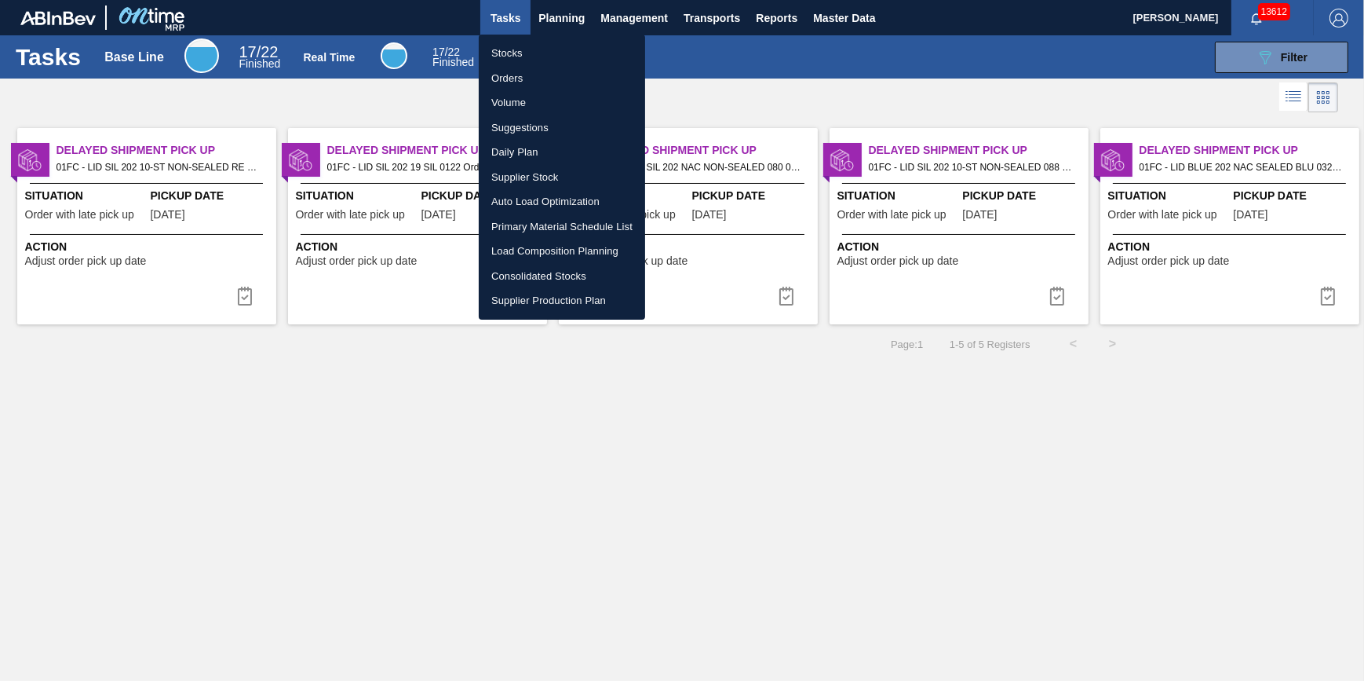
click at [560, 46] on li "Stocks" at bounding box center [562, 53] width 166 height 25
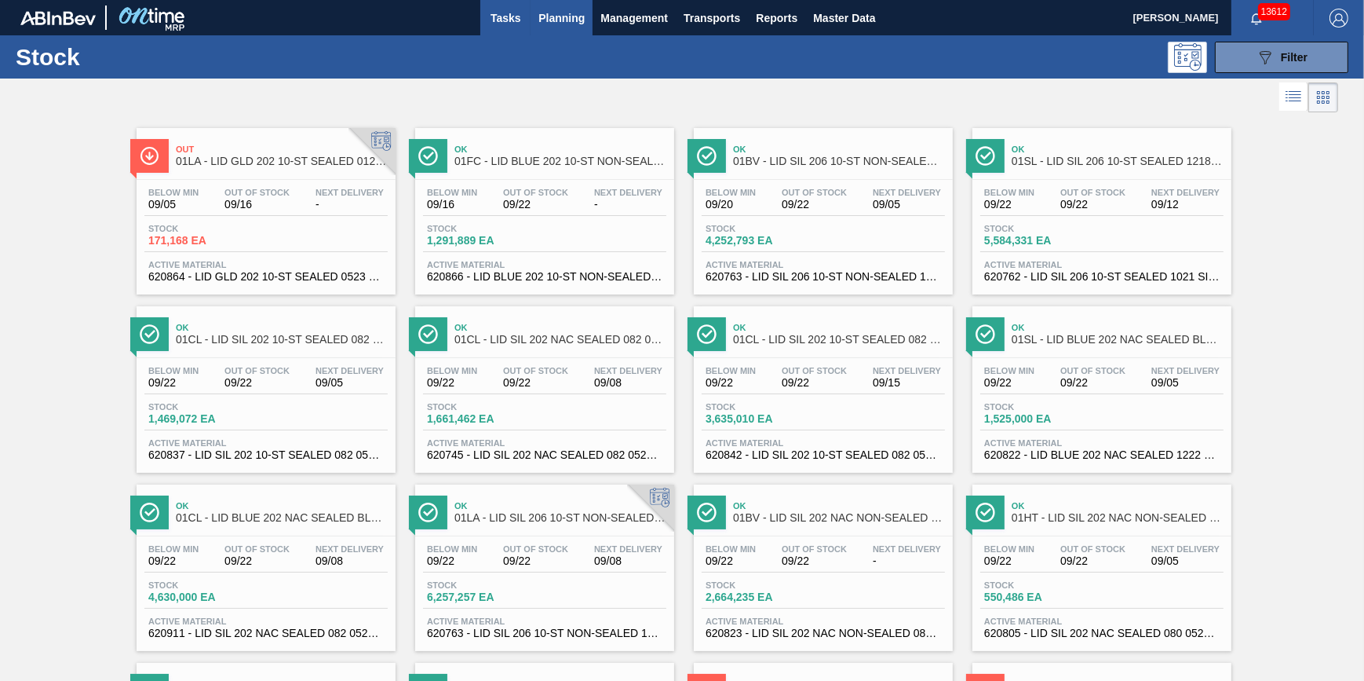
click at [509, 20] on span "Tasks" at bounding box center [505, 18] width 35 height 19
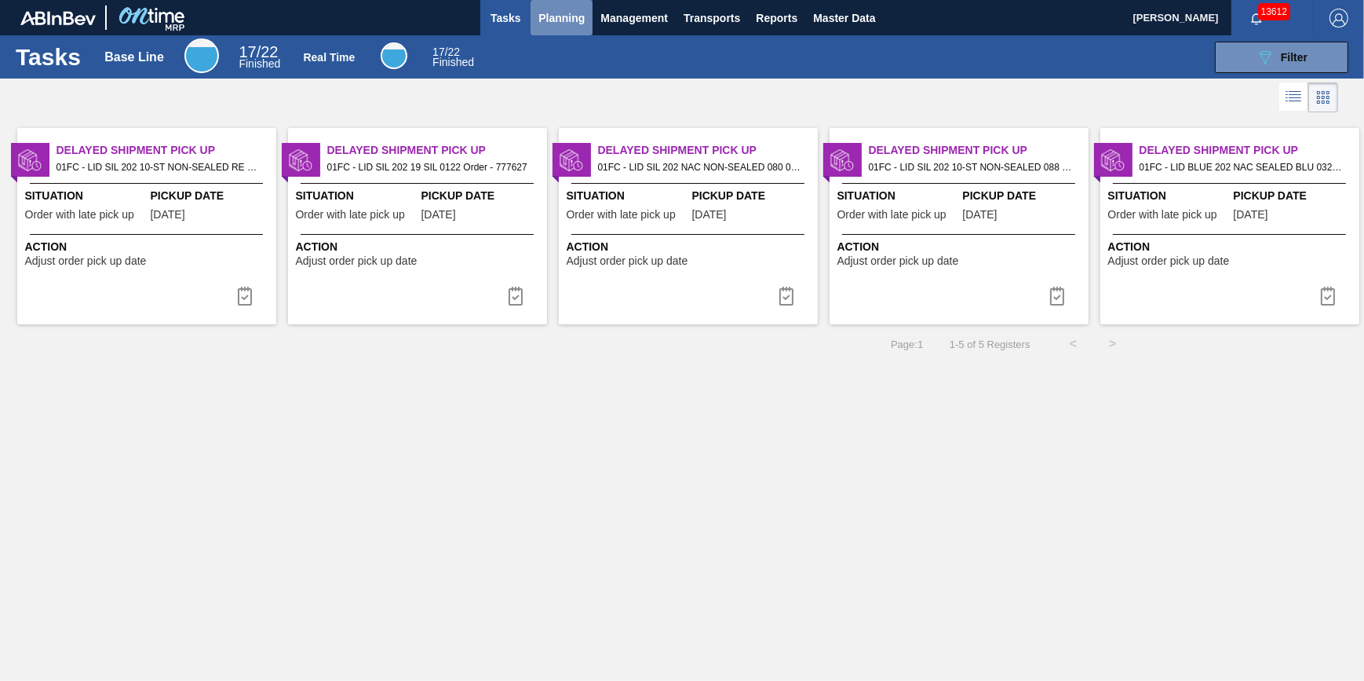
click at [541, 20] on span "Planning" at bounding box center [561, 18] width 46 height 19
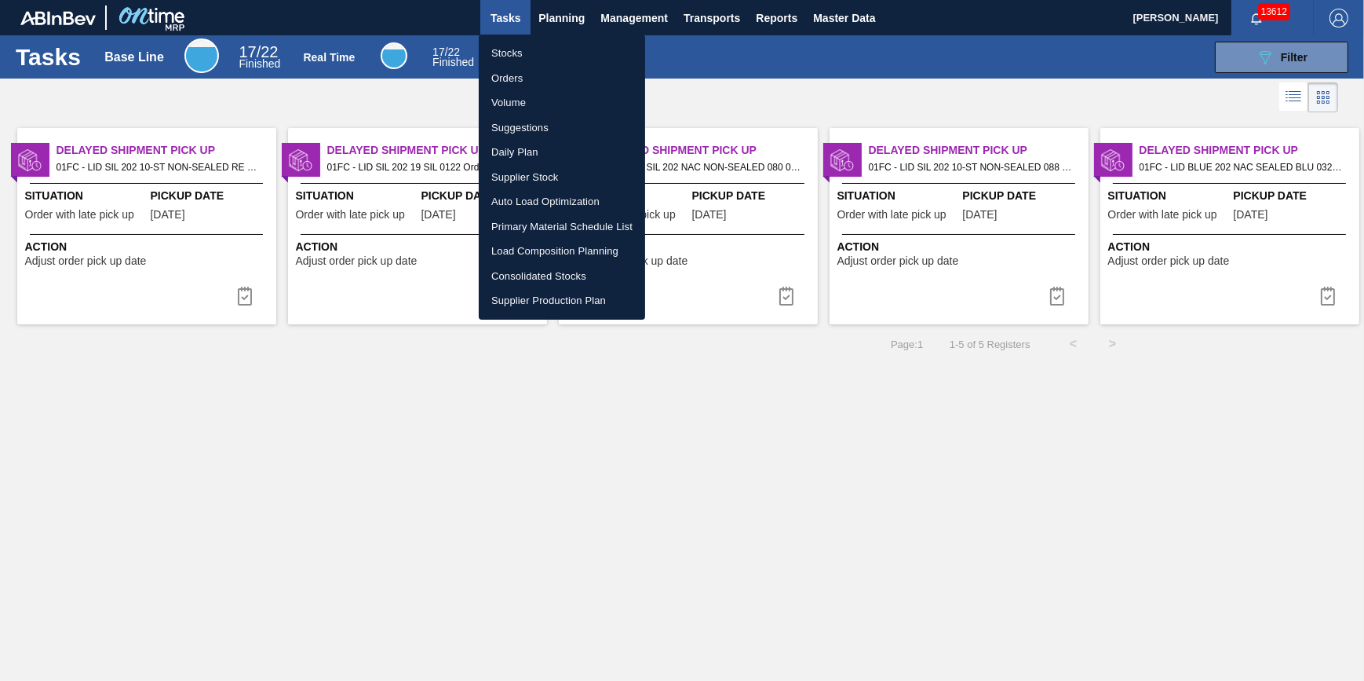
click at [538, 57] on li "Stocks" at bounding box center [562, 53] width 166 height 25
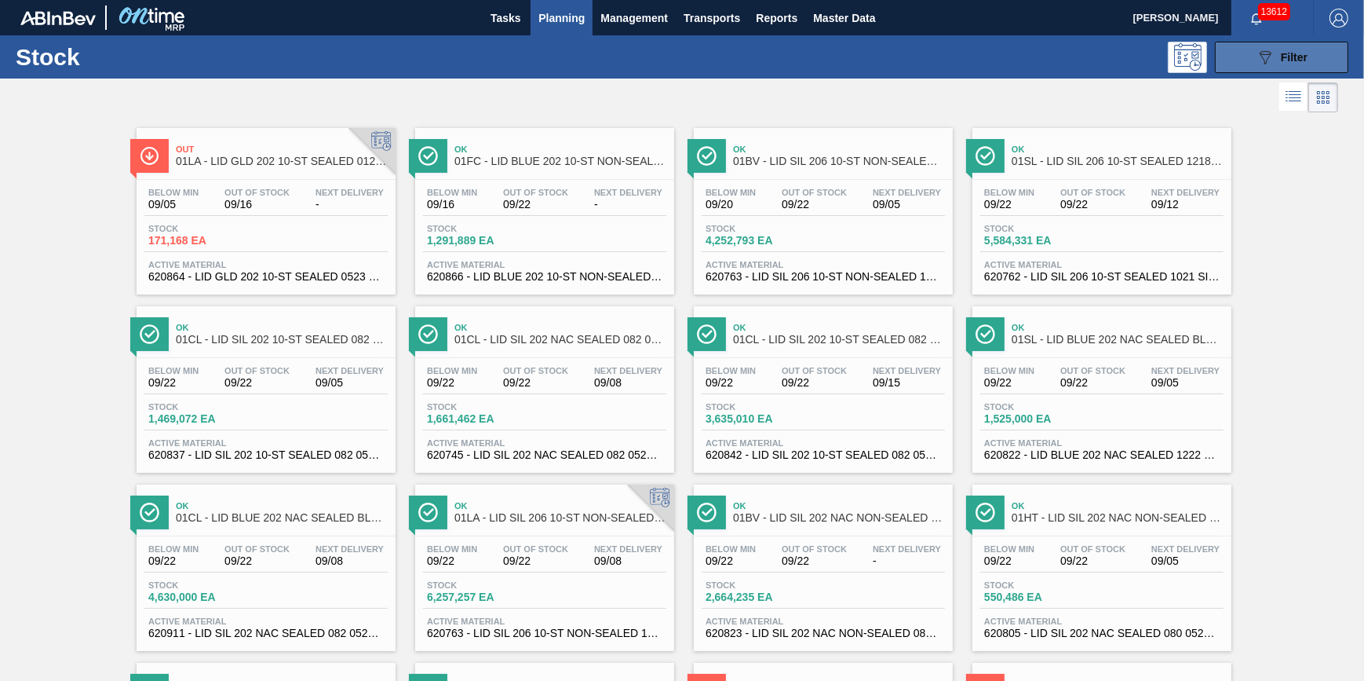
click at [1267, 66] on button "089F7B8B-B2A5-4AFE-B5C0-19BA573D28AC Filter" at bounding box center [1281, 57] width 133 height 31
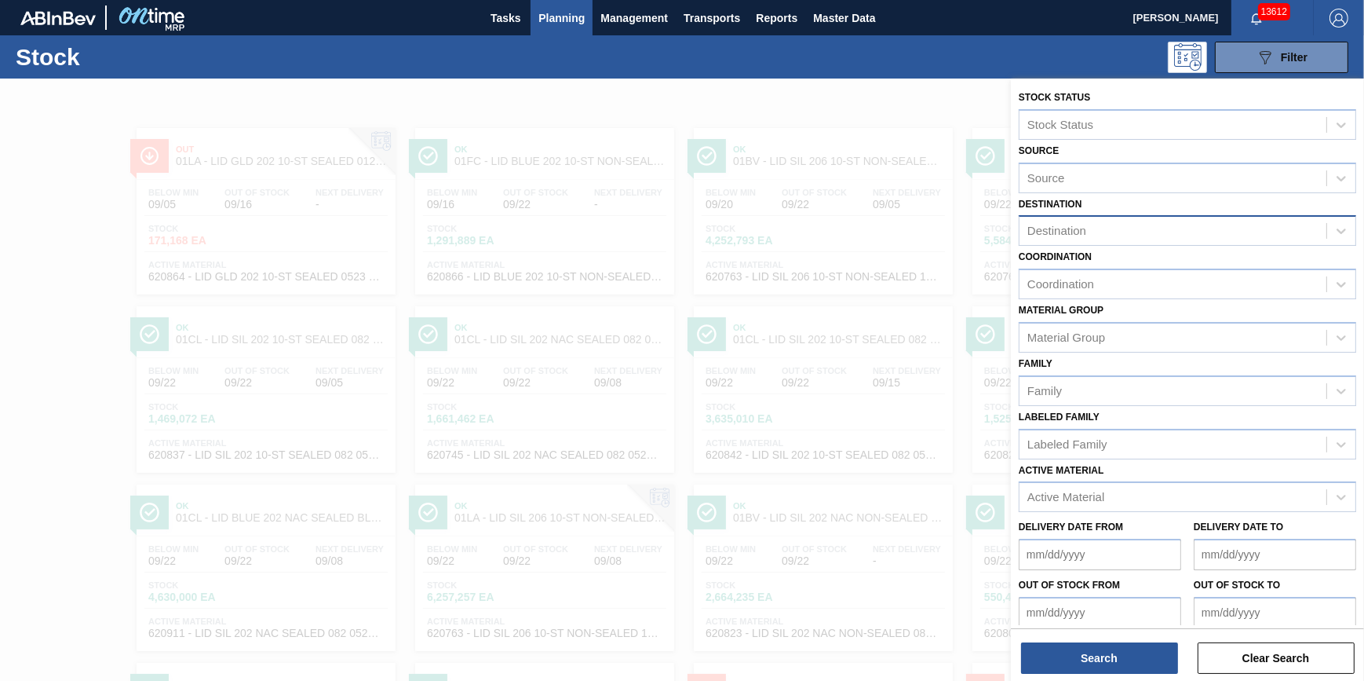
click at [1091, 235] on div "Destination" at bounding box center [1173, 231] width 307 height 23
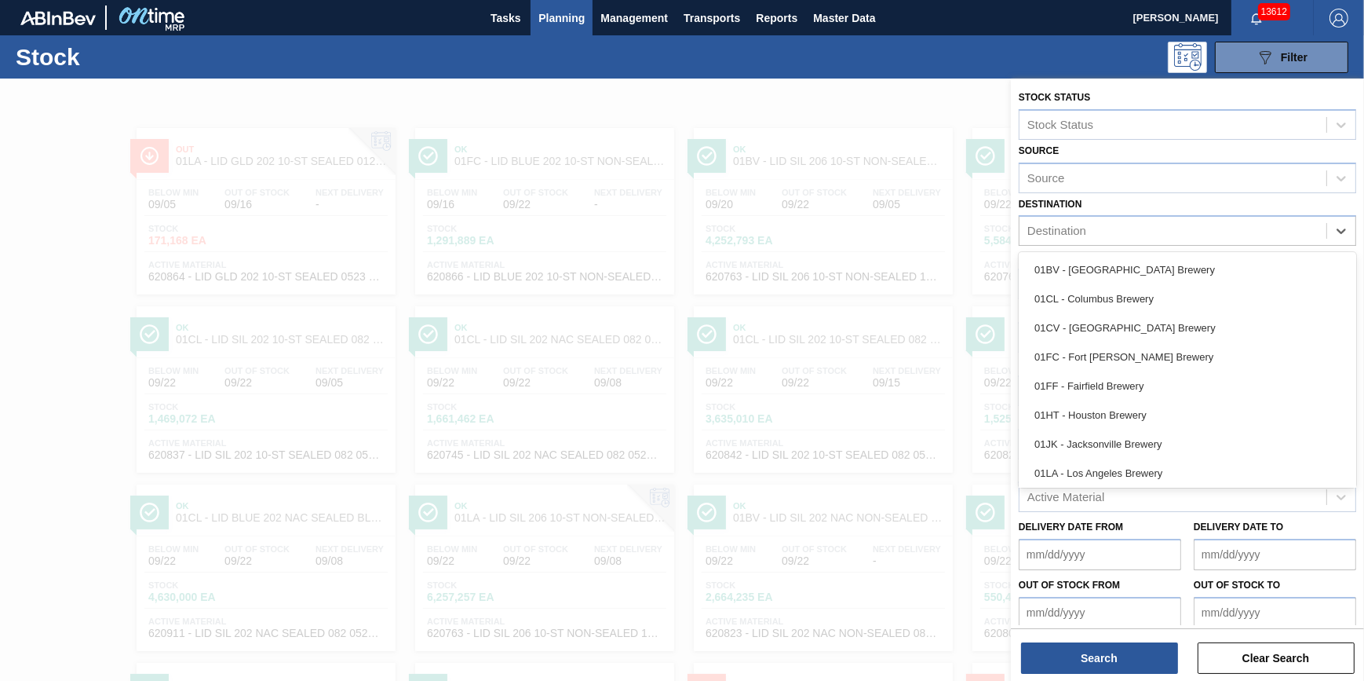
click at [871, 66] on div "089F7B8B-B2A5-4AFE-B5C0-19BA573D28AC Filter" at bounding box center [801, 57] width 1110 height 31
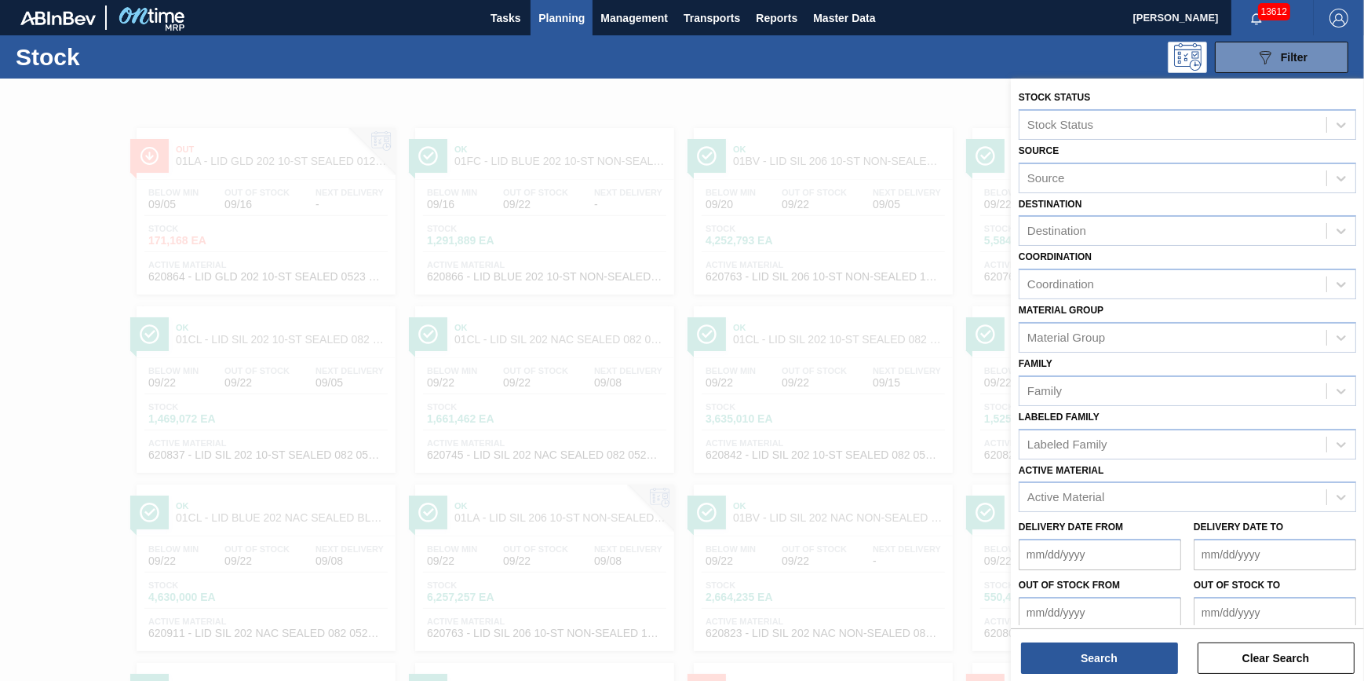
click at [772, 53] on div "089F7B8B-B2A5-4AFE-B5C0-19BA573D28AC Filter" at bounding box center [801, 57] width 1110 height 31
click at [527, 14] on button "Tasks" at bounding box center [505, 17] width 50 height 35
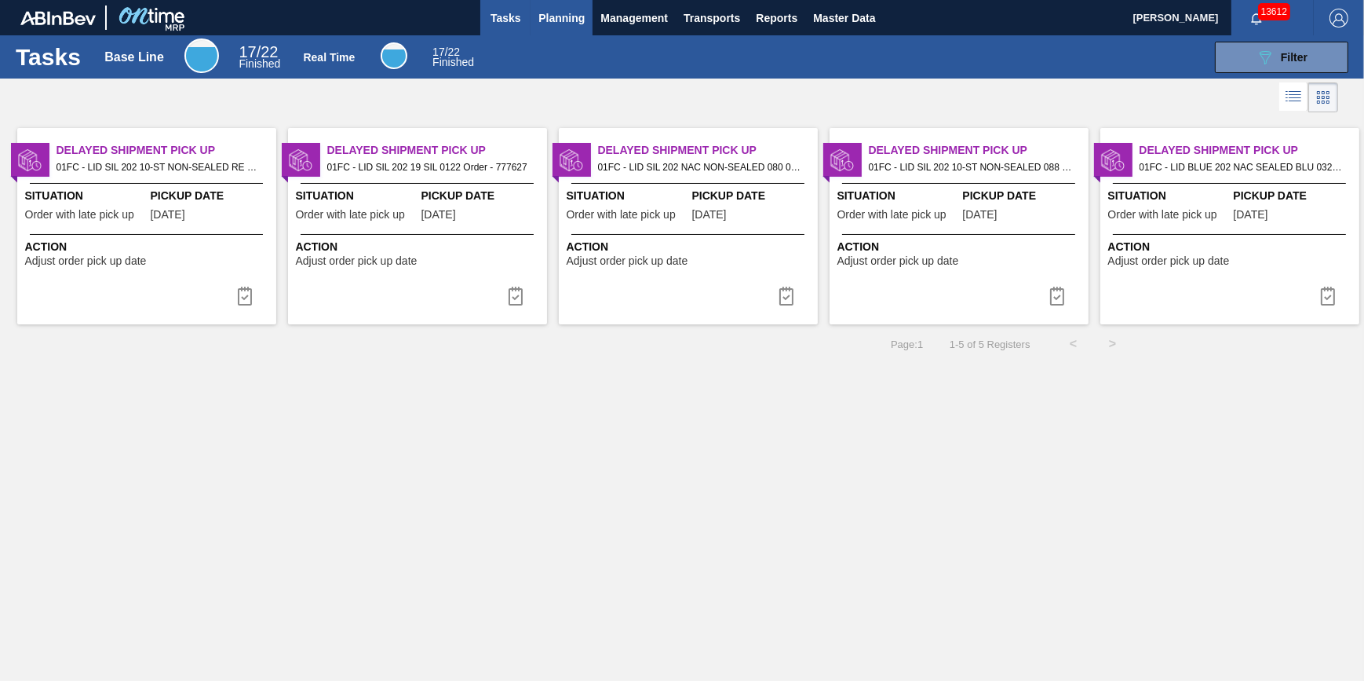
click at [547, 22] on span "Planning" at bounding box center [561, 18] width 46 height 19
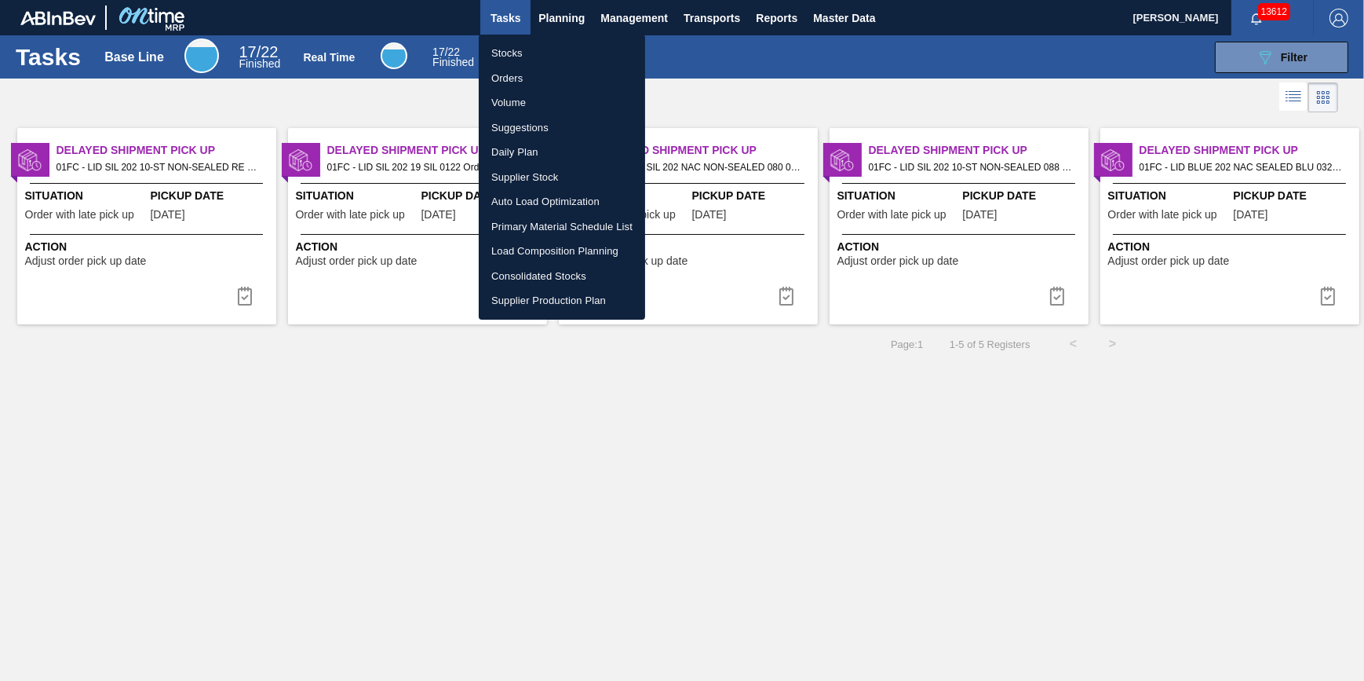
click at [769, 97] on div at bounding box center [682, 340] width 1364 height 681
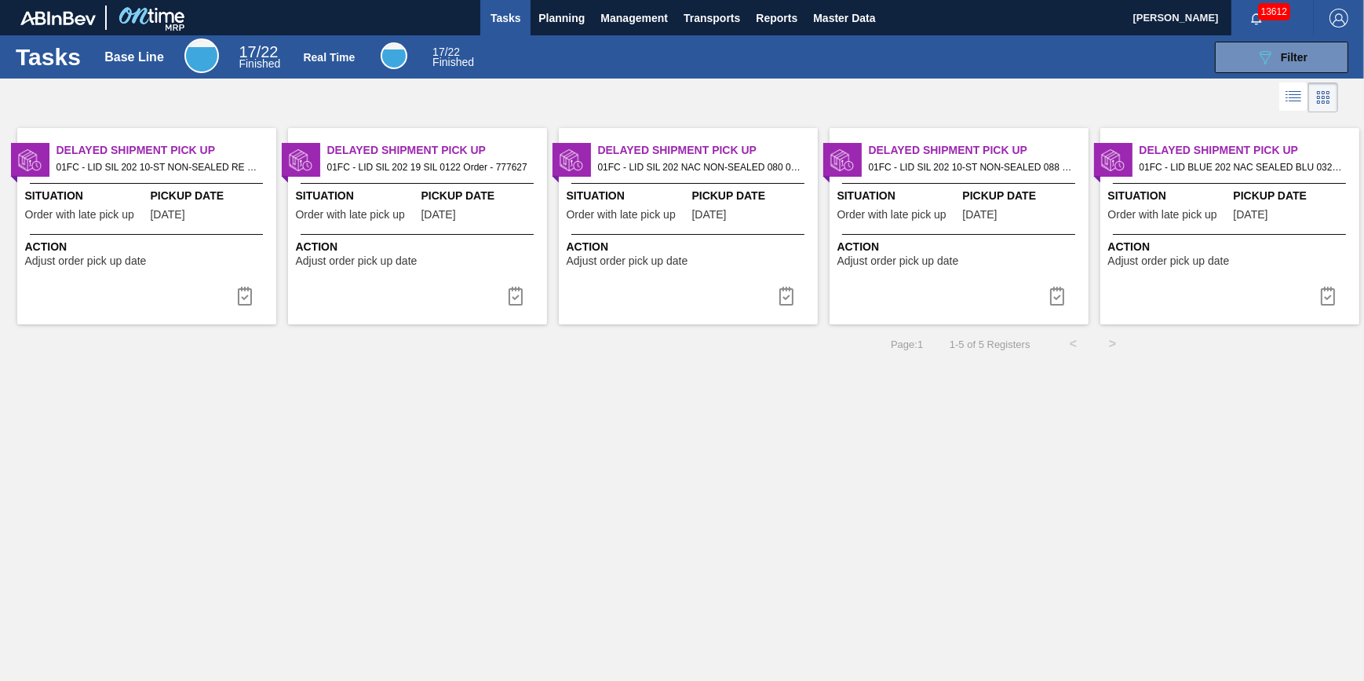
click at [498, 18] on span "Tasks" at bounding box center [505, 18] width 35 height 19
click at [506, 16] on span "Tasks" at bounding box center [505, 18] width 35 height 19
click at [498, 16] on span "Tasks" at bounding box center [505, 18] width 35 height 19
click at [564, 23] on span "Planning" at bounding box center [561, 18] width 46 height 19
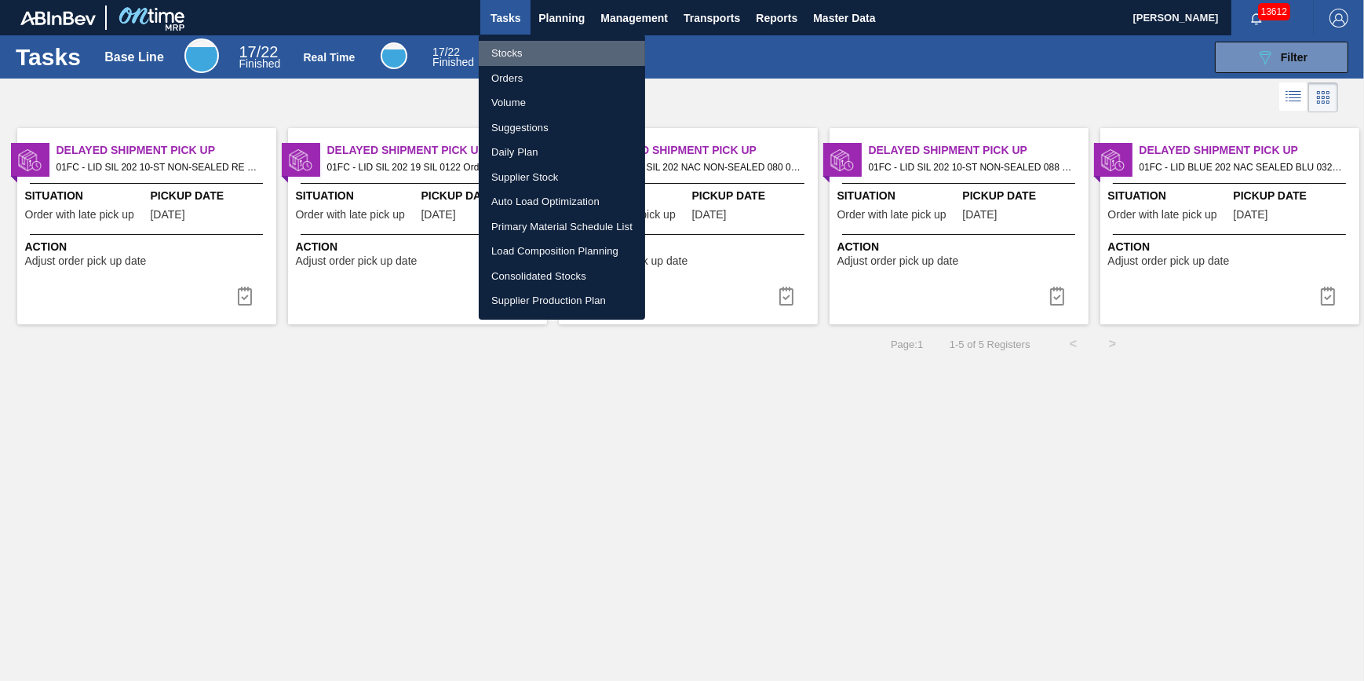
click at [577, 41] on li "Stocks" at bounding box center [562, 53] width 166 height 25
